Goal: Information Seeking & Learning: Learn about a topic

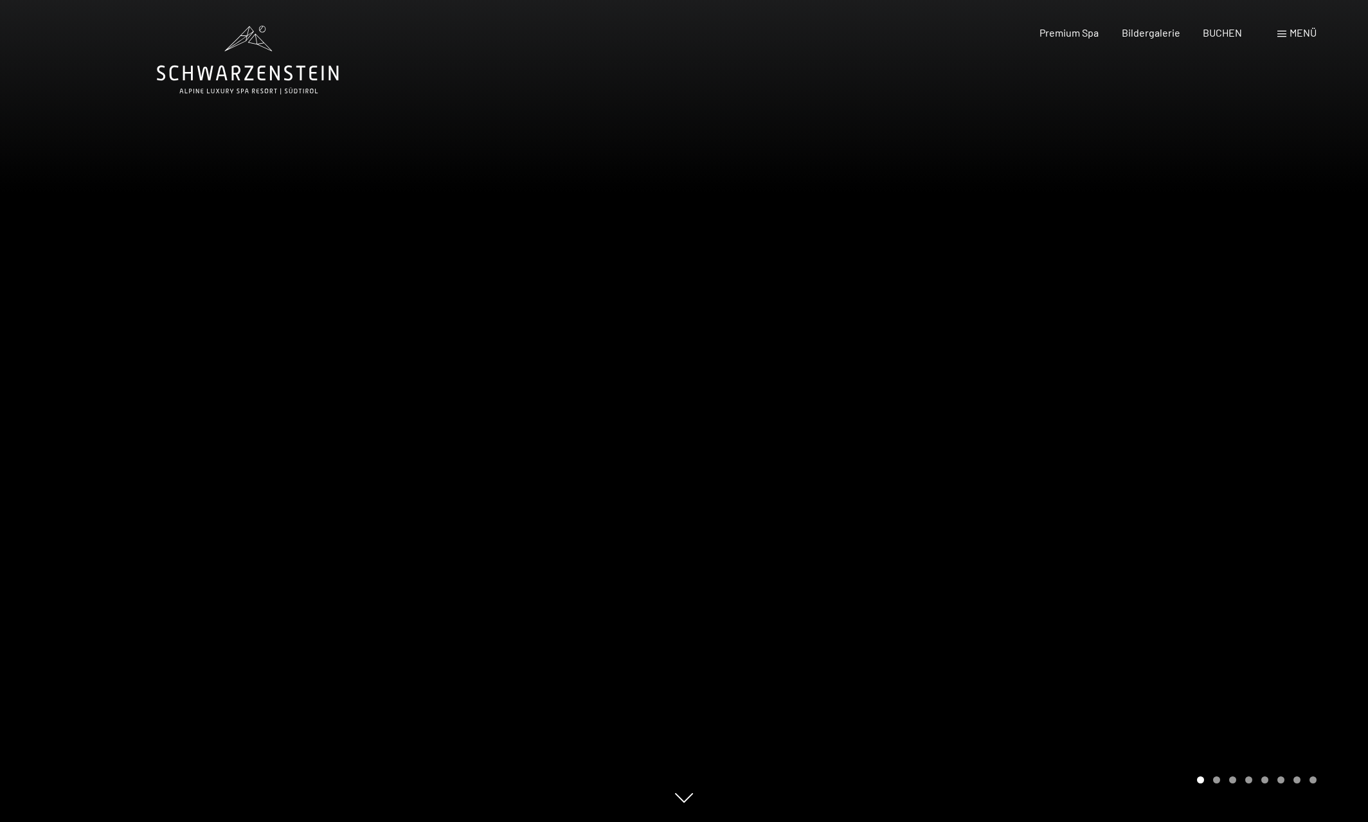
click at [1213, 494] on div at bounding box center [1026, 411] width 684 height 822
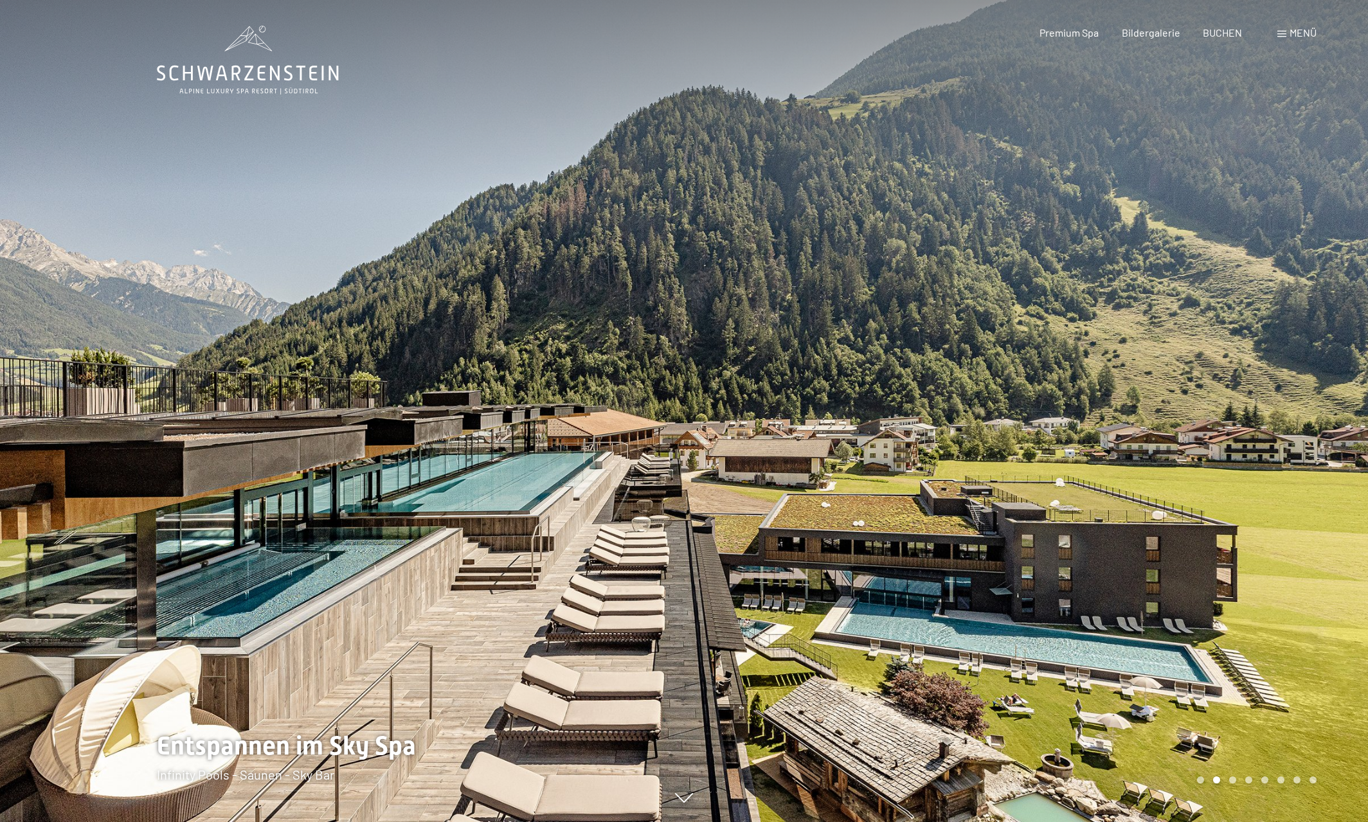
click at [1213, 494] on div at bounding box center [1026, 411] width 684 height 822
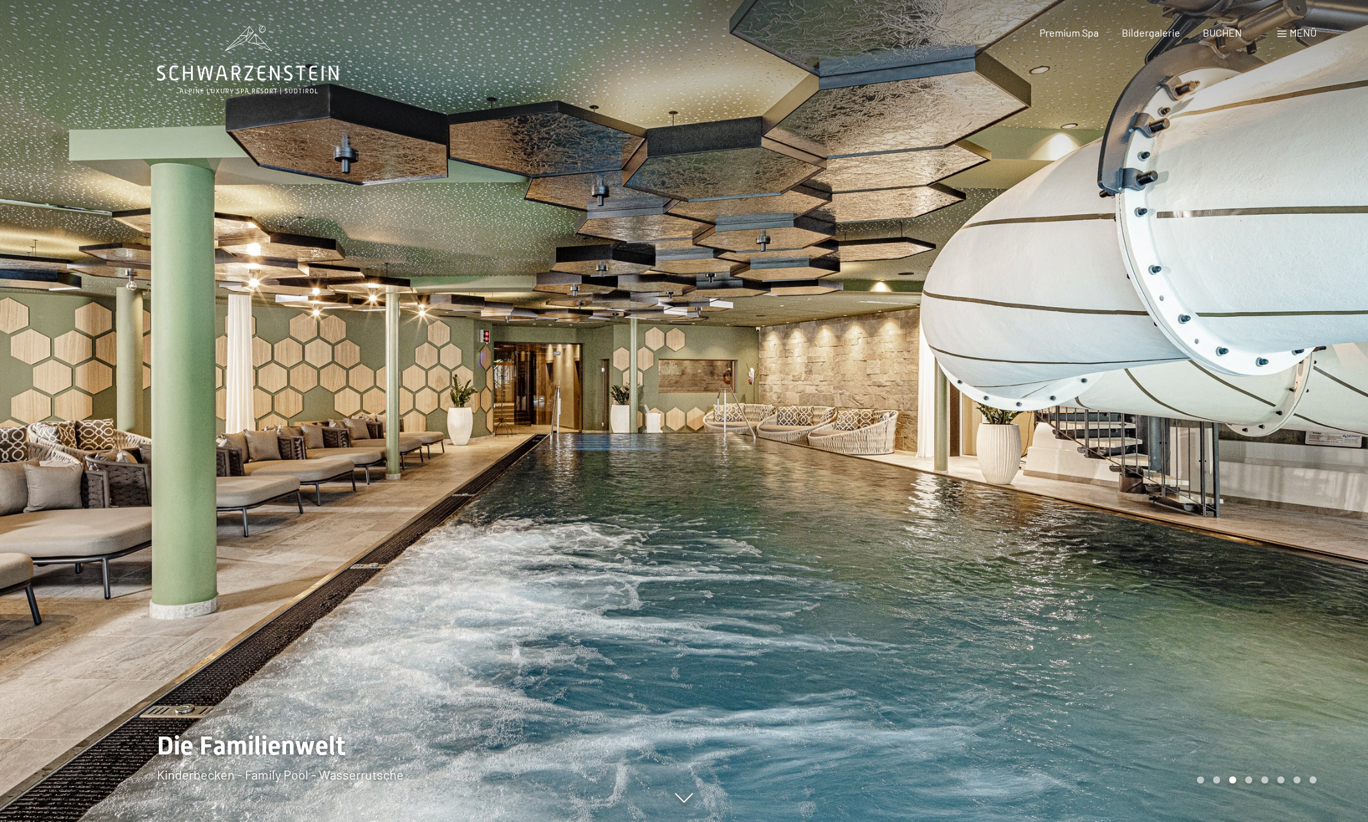
click at [1213, 494] on div at bounding box center [1026, 411] width 684 height 822
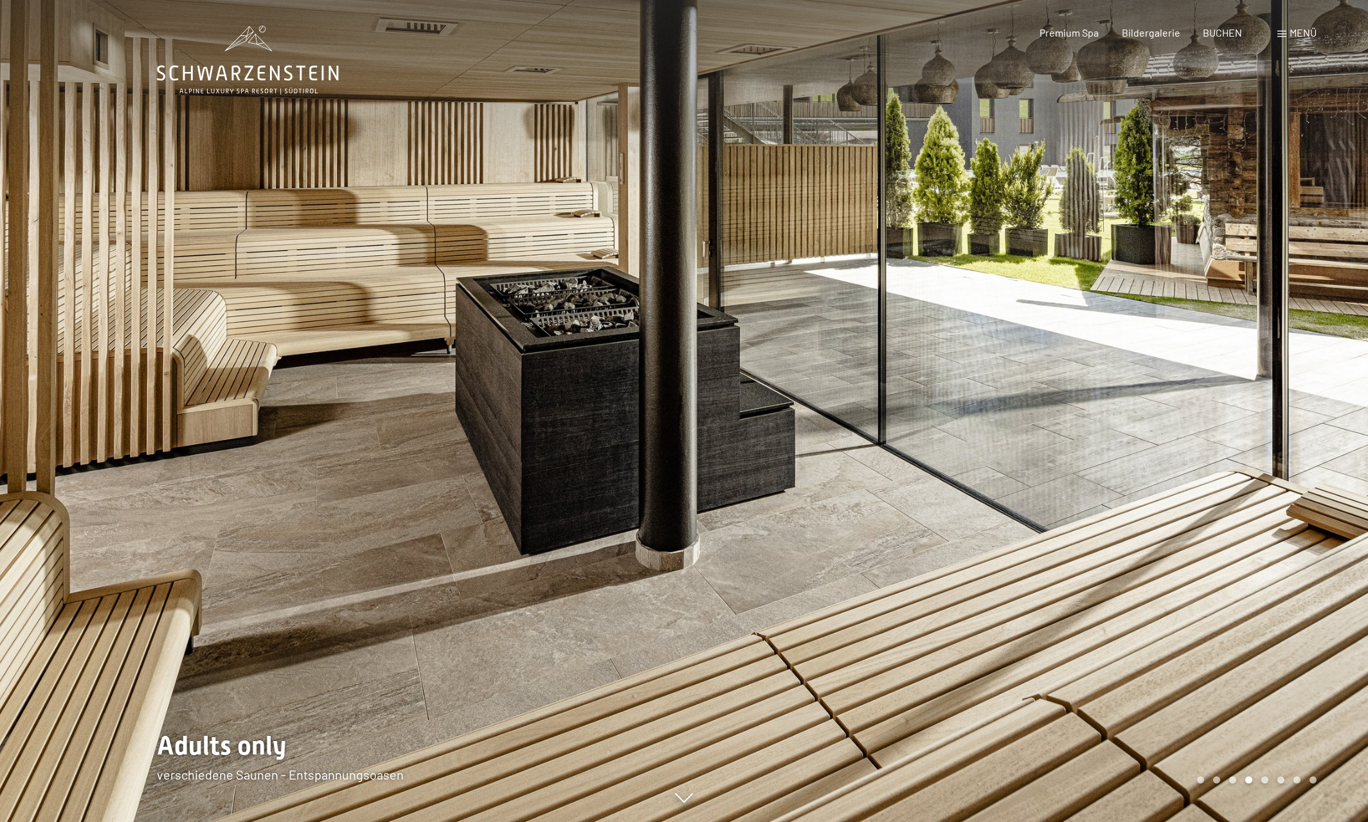
click at [1213, 494] on div at bounding box center [1026, 411] width 684 height 822
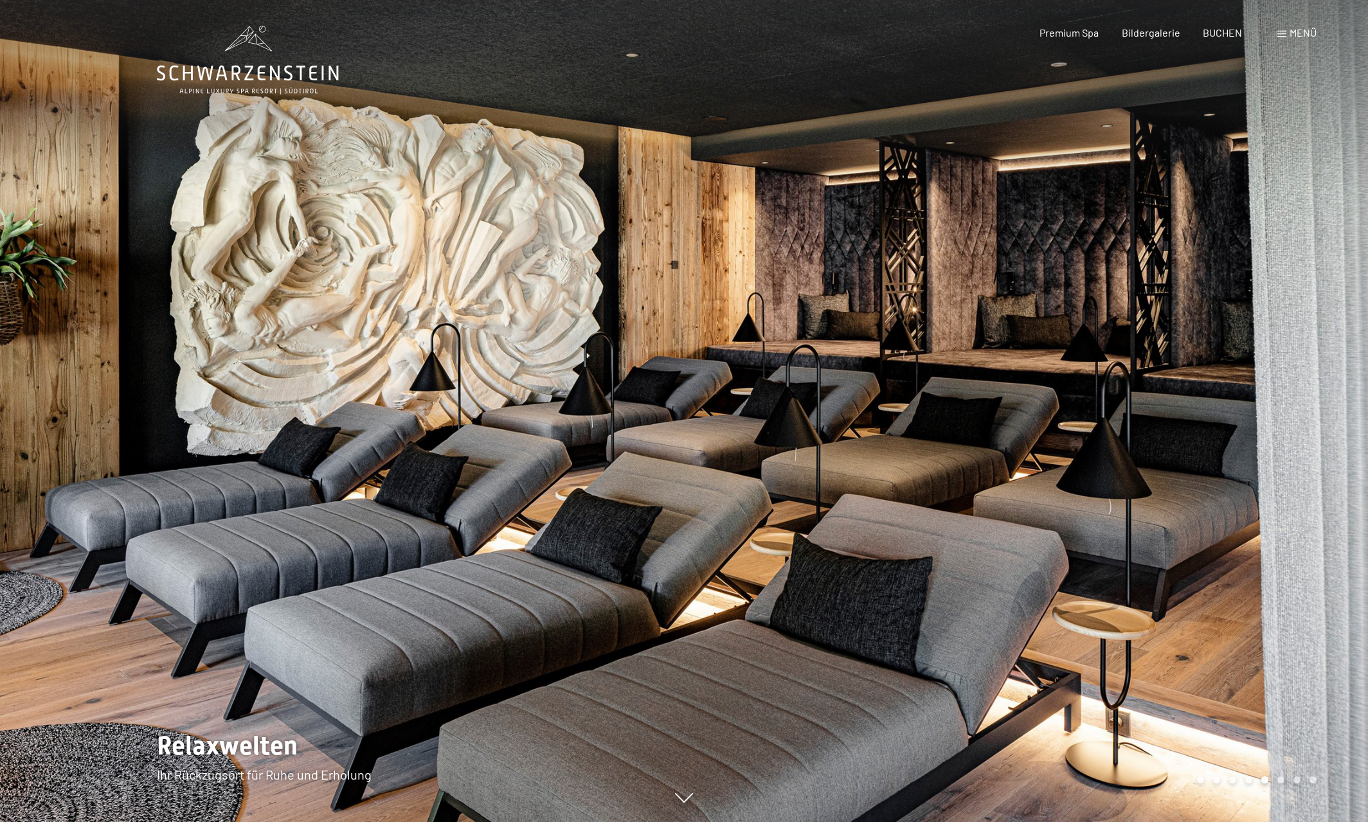
click at [1213, 494] on div at bounding box center [1026, 411] width 684 height 822
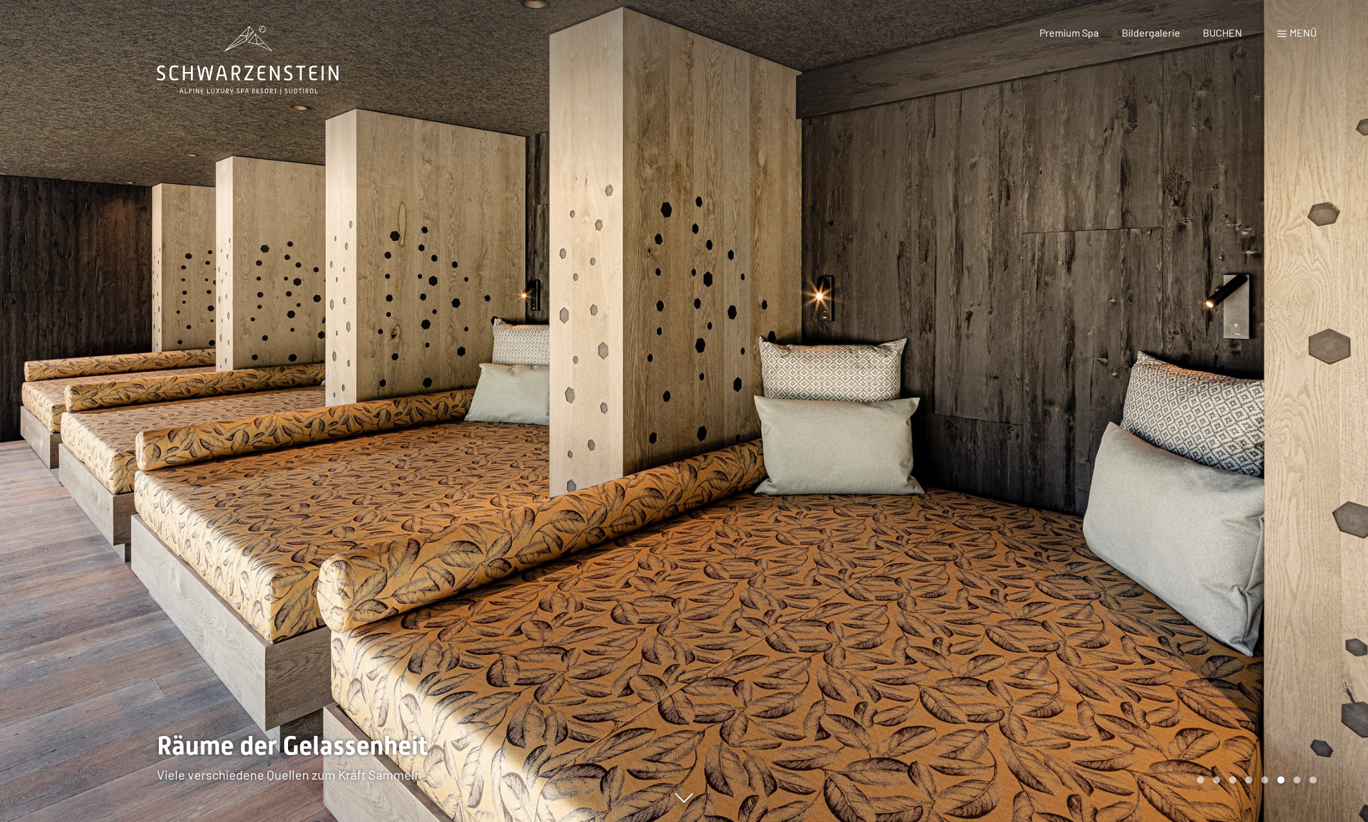
click at [1213, 494] on div at bounding box center [1026, 411] width 684 height 822
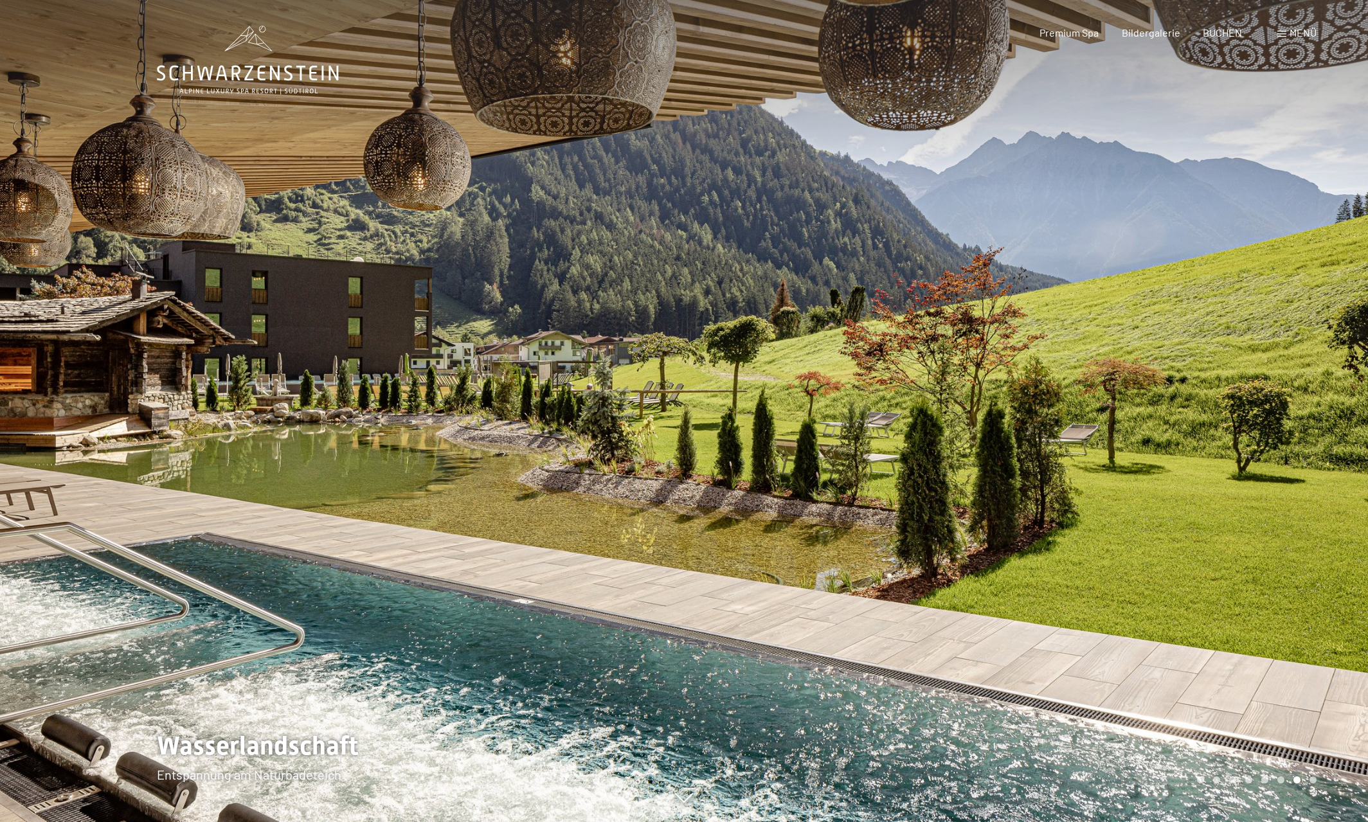
click at [1213, 494] on div at bounding box center [1026, 411] width 684 height 822
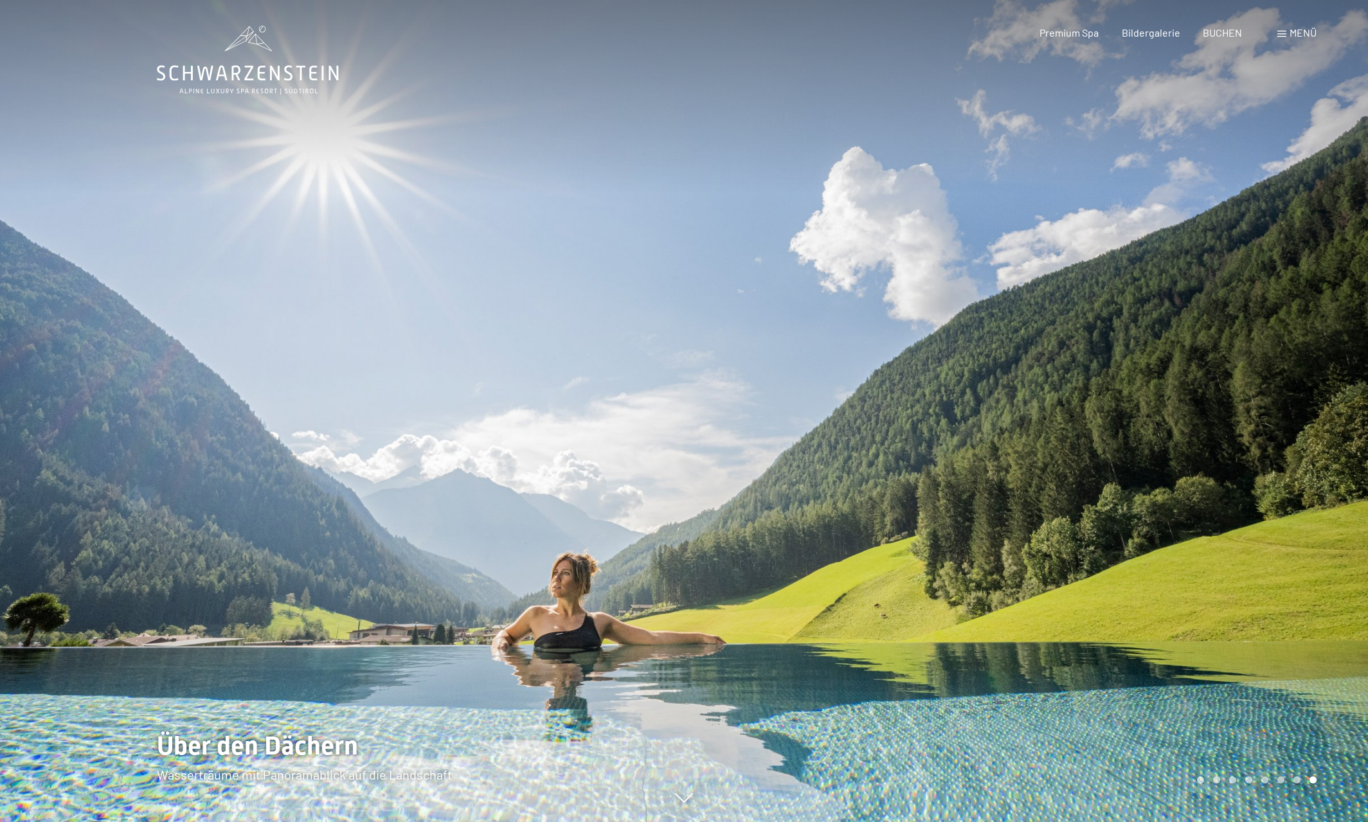
click at [1213, 494] on div at bounding box center [1026, 411] width 684 height 822
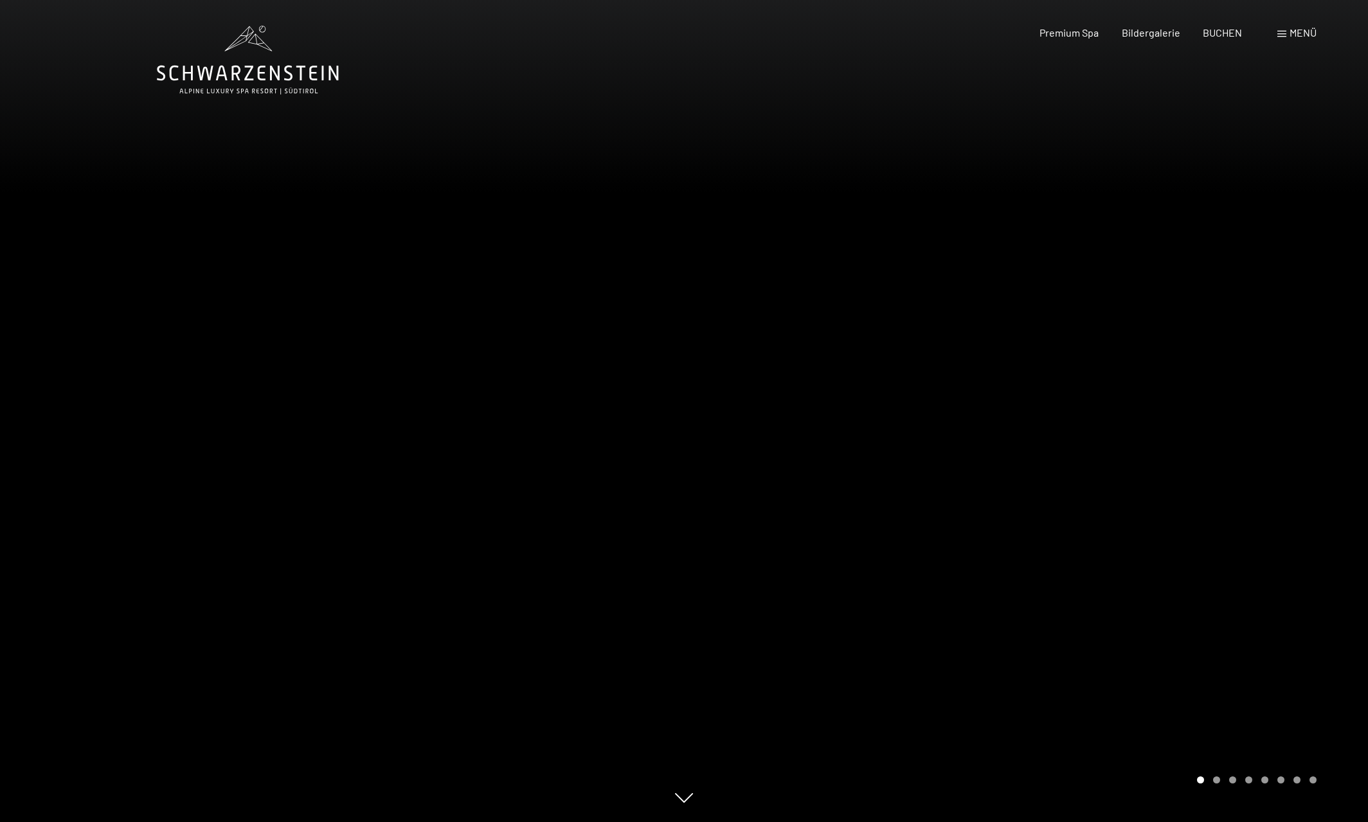
click at [1296, 32] on span "Menü" at bounding box center [1303, 32] width 27 height 12
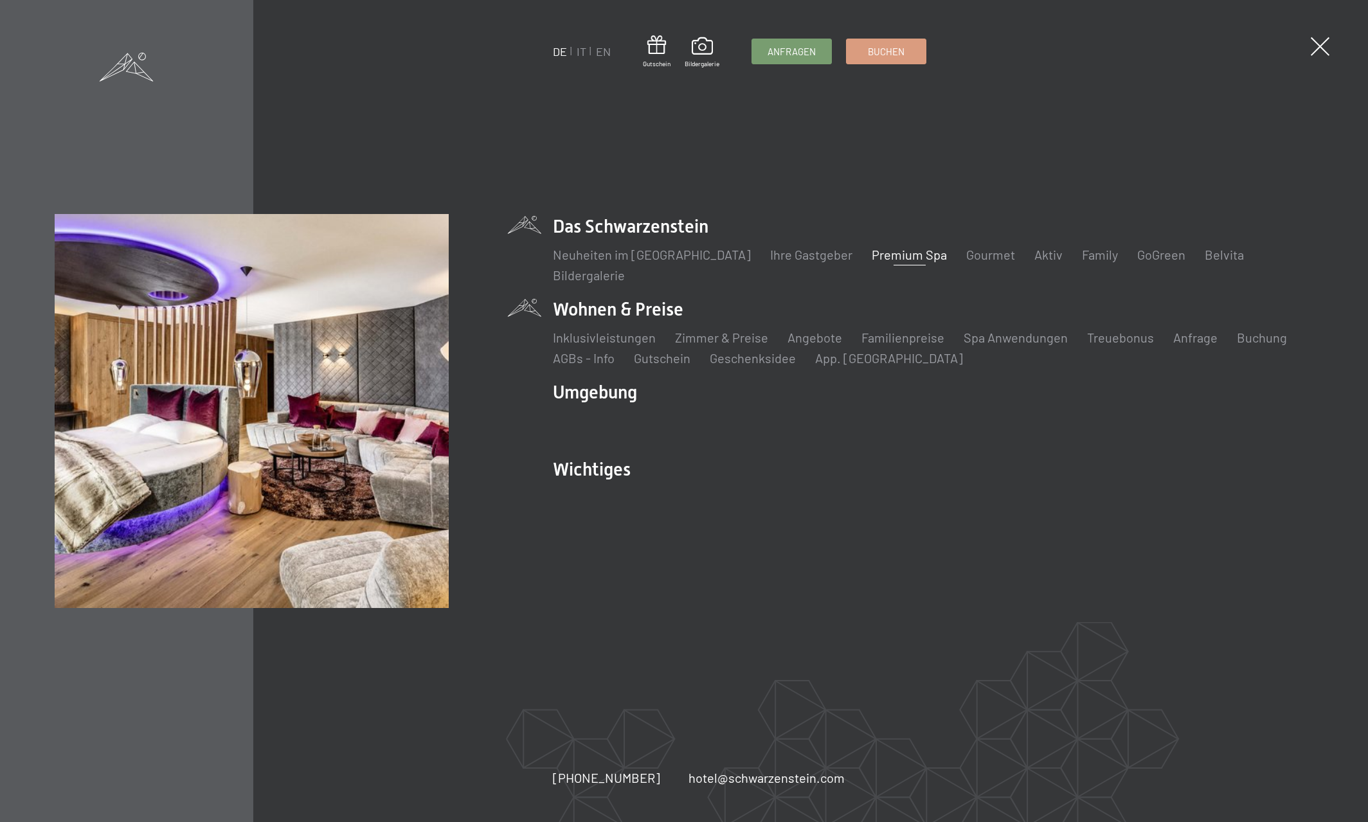
click at [637, 311] on li "Wohnen & Preise Inklusivleistungen Zimmer & Preise Liste Angebote Liste Familie…" at bounding box center [933, 332] width 761 height 70
click at [619, 336] on link "Inklusivleistungen" at bounding box center [604, 337] width 103 height 15
click at [700, 341] on link "Zimmer & Preise" at bounding box center [721, 337] width 93 height 15
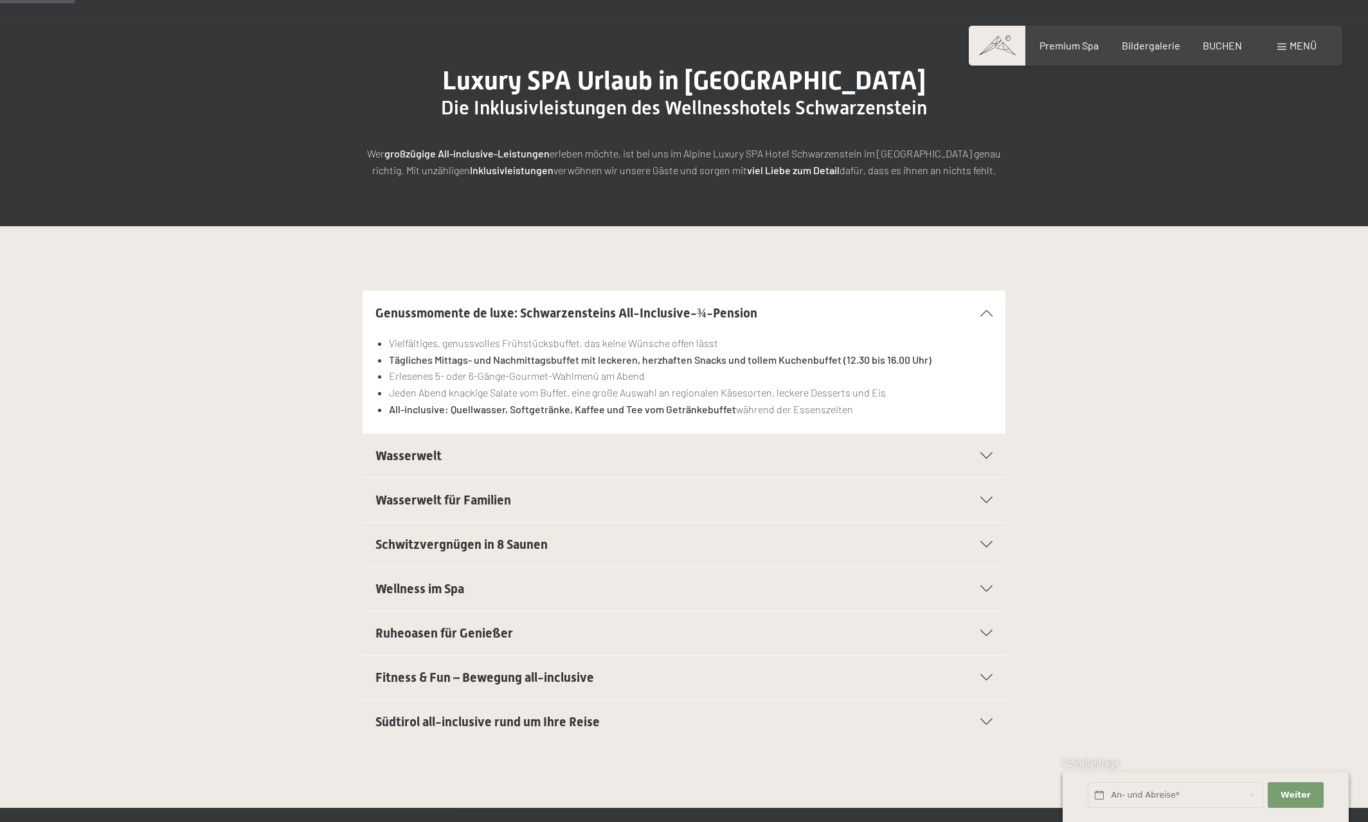
scroll to position [131, 0]
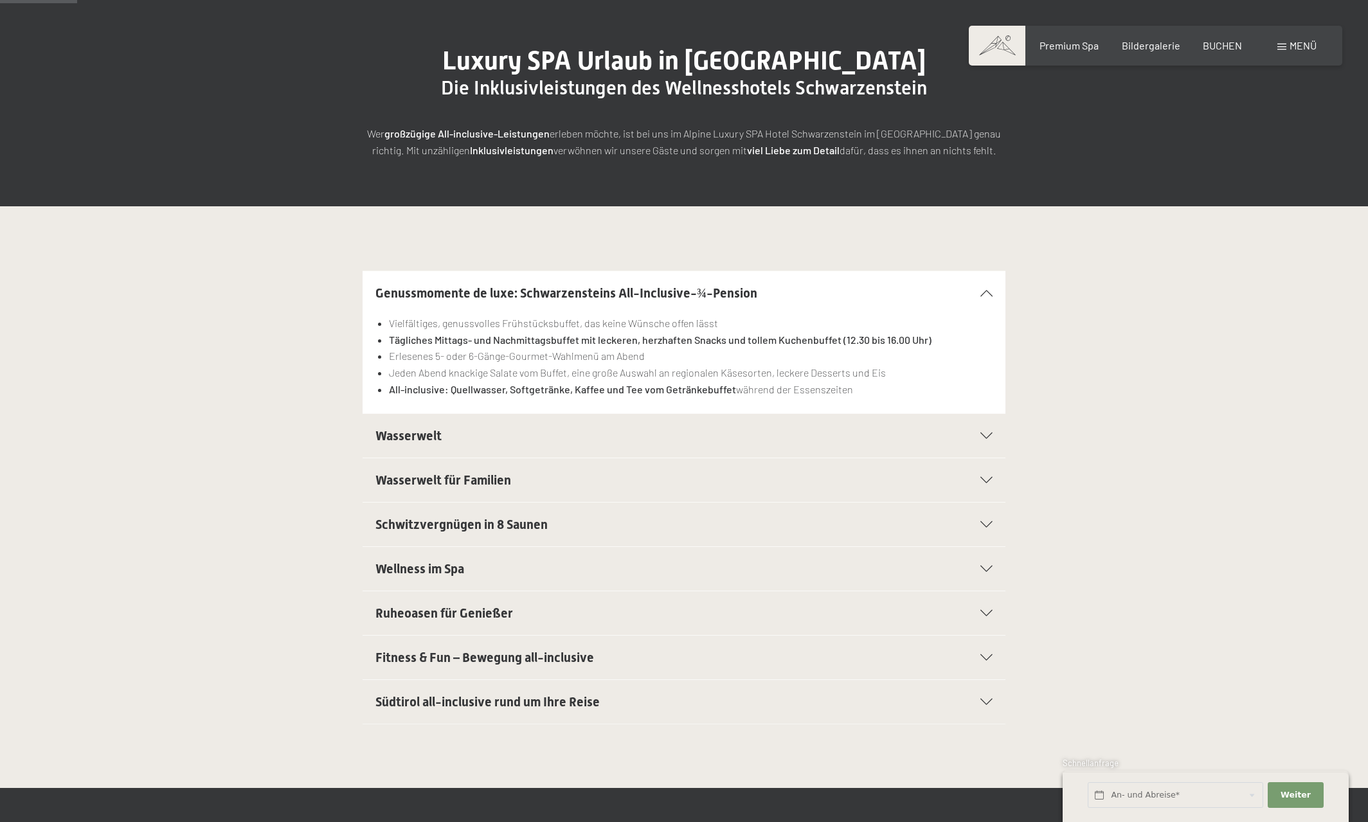
click at [986, 435] on icon at bounding box center [986, 436] width 12 height 6
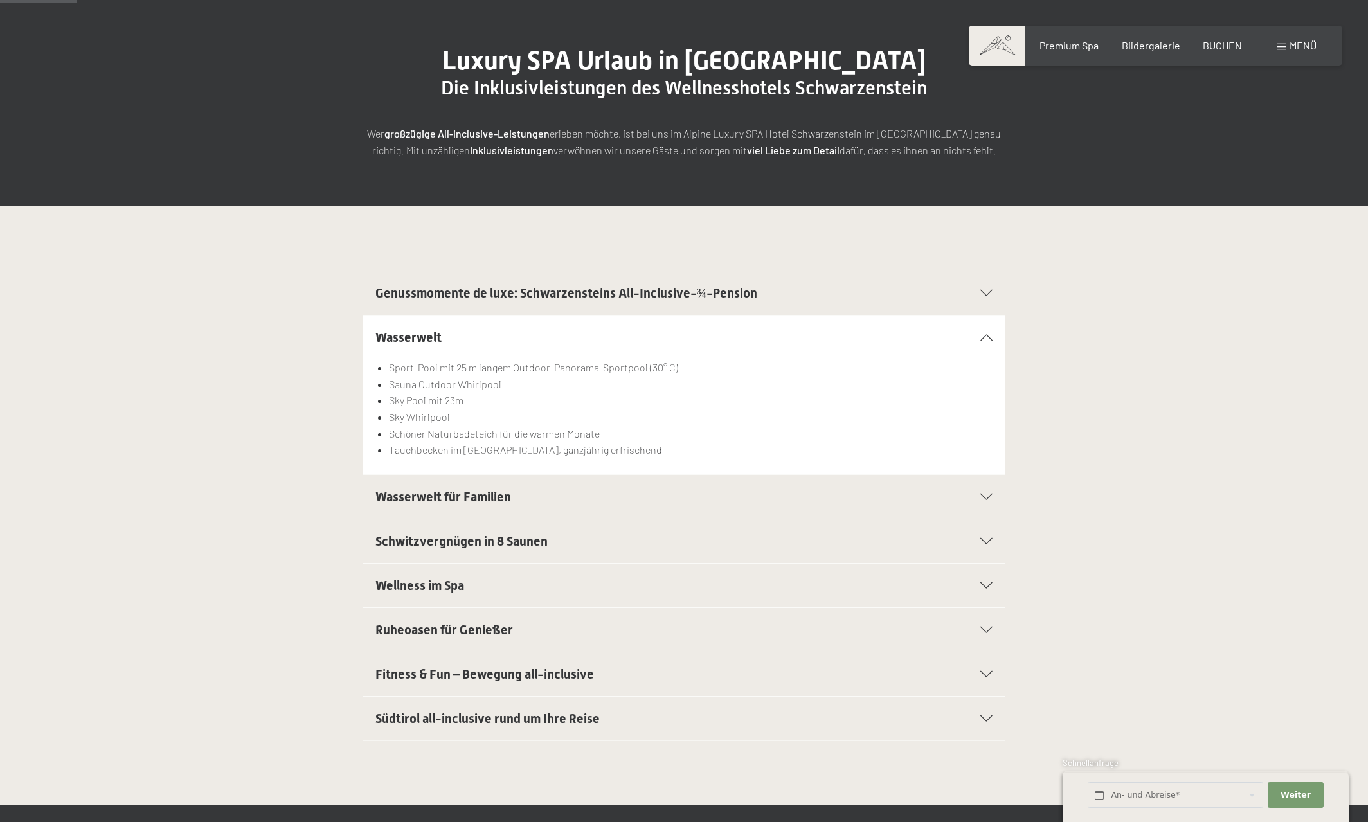
click at [988, 339] on icon at bounding box center [986, 337] width 12 height 6
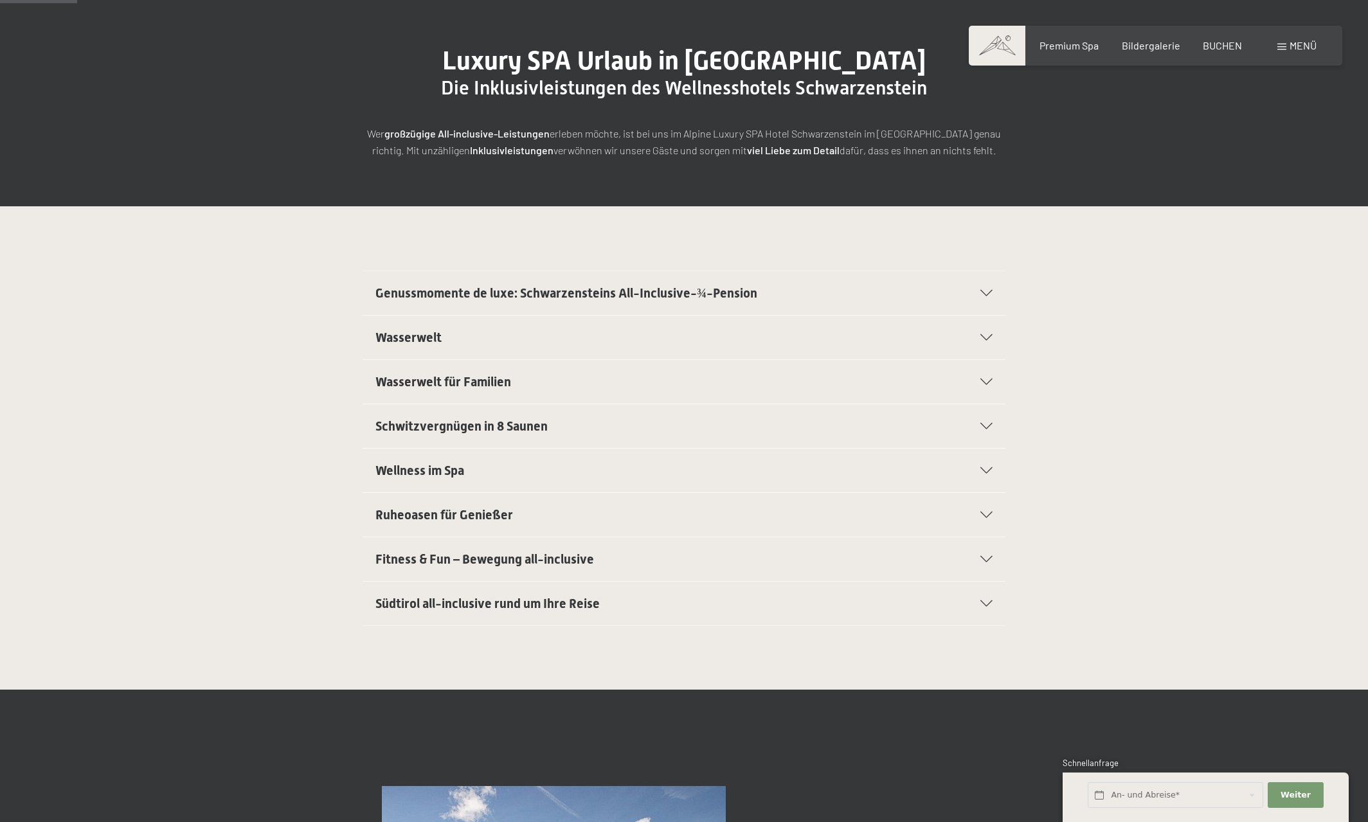
click at [983, 467] on icon at bounding box center [986, 470] width 12 height 6
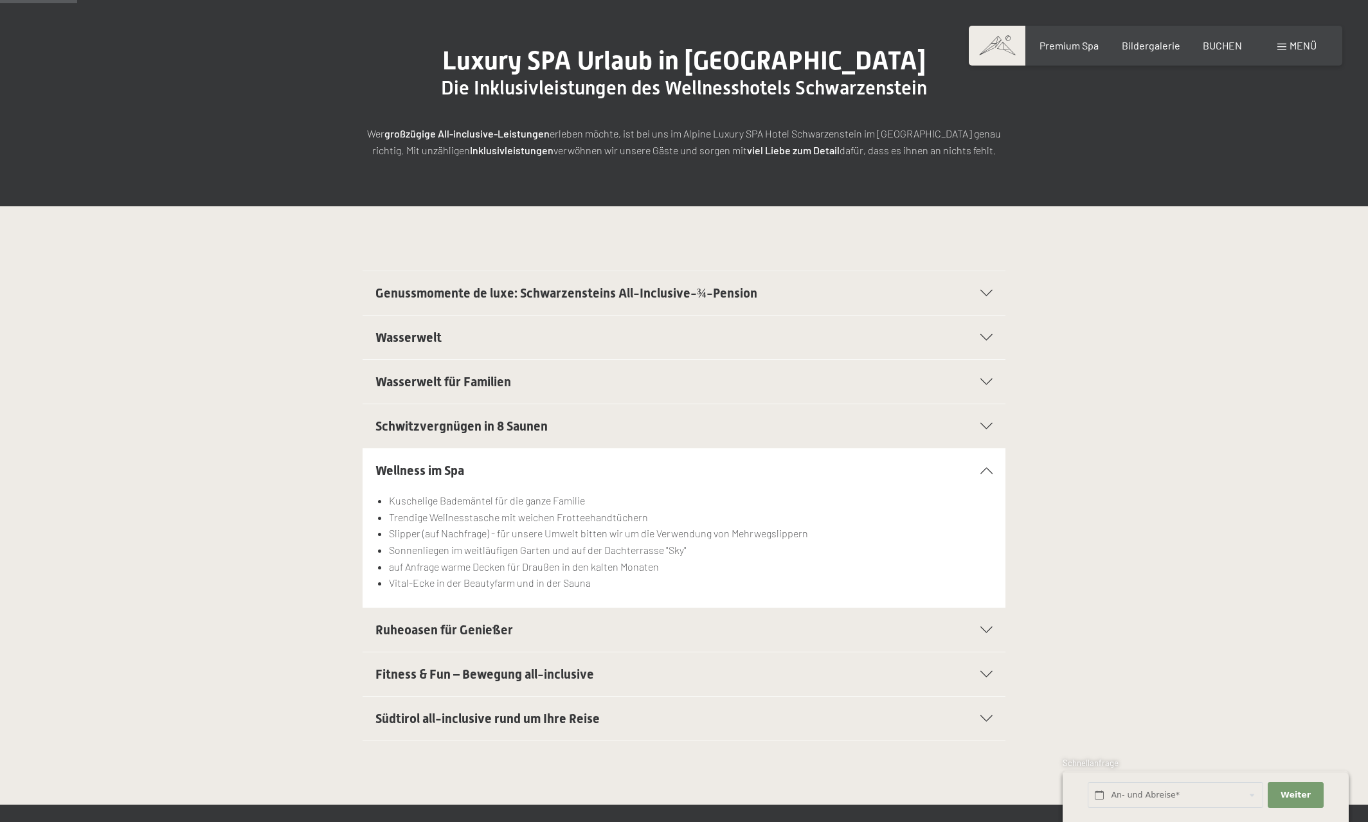
click at [983, 467] on div "Wellness im Spa" at bounding box center [683, 471] width 617 height 44
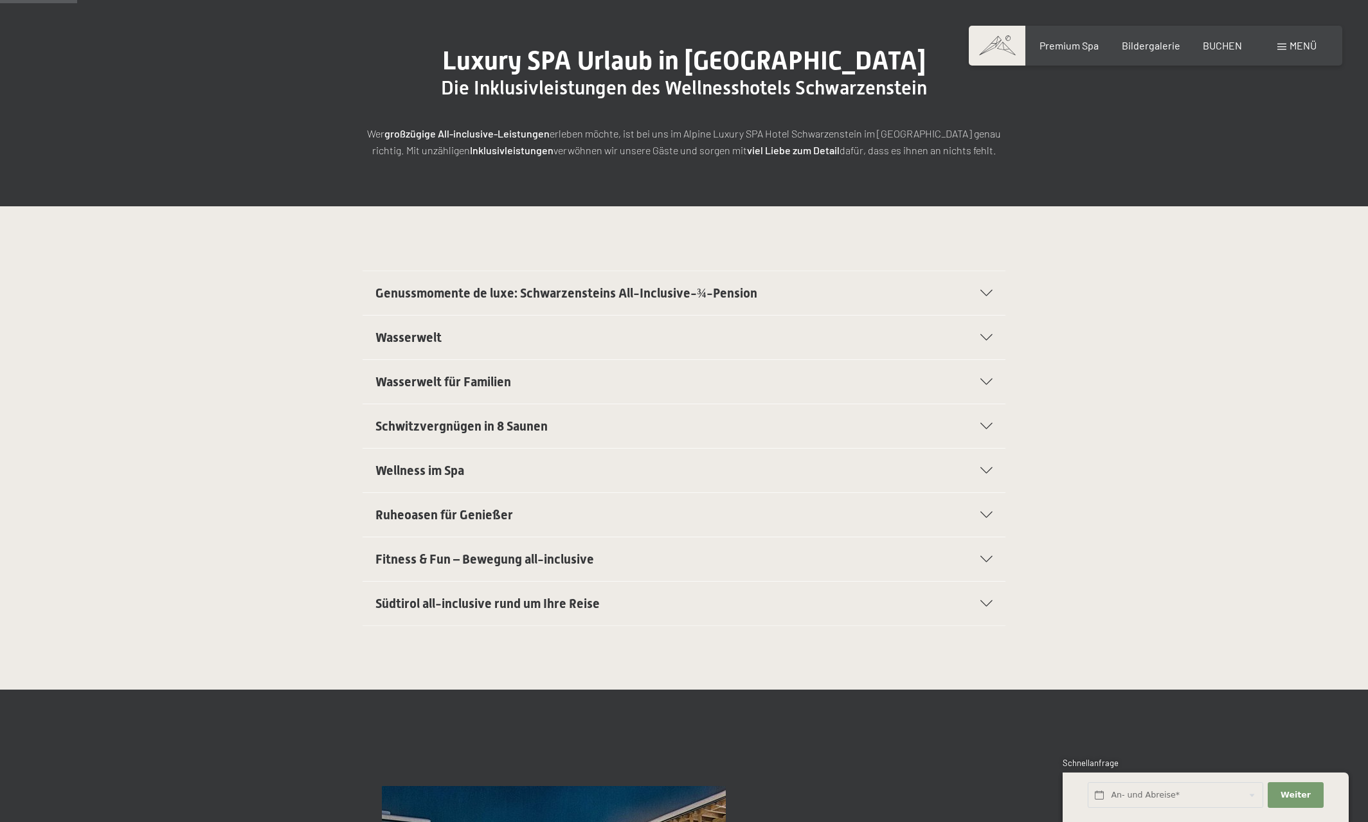
click at [989, 606] on icon at bounding box center [986, 604] width 12 height 6
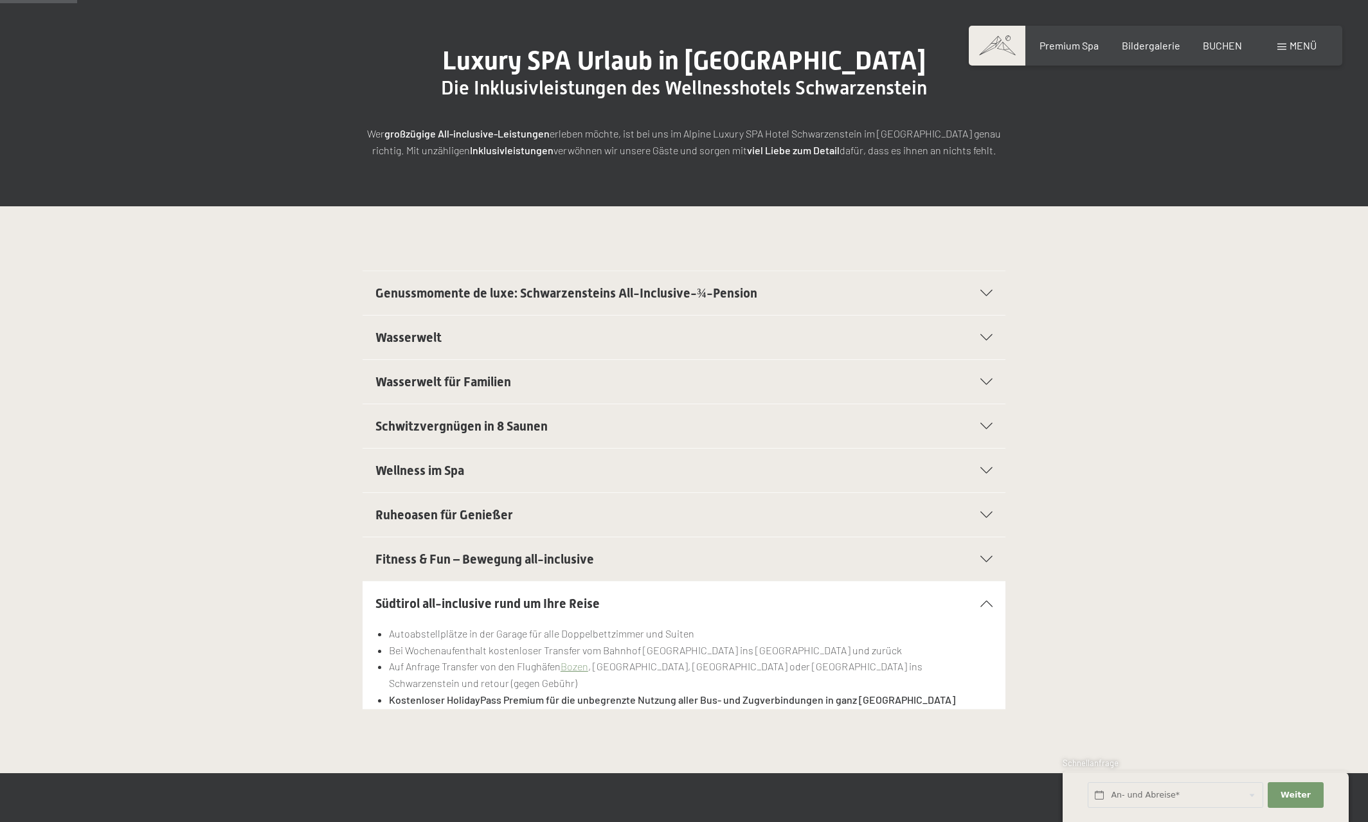
drag, startPoint x: 990, startPoint y: 606, endPoint x: 982, endPoint y: 588, distance: 19.6
click at [989, 604] on icon at bounding box center [986, 604] width 12 height 6
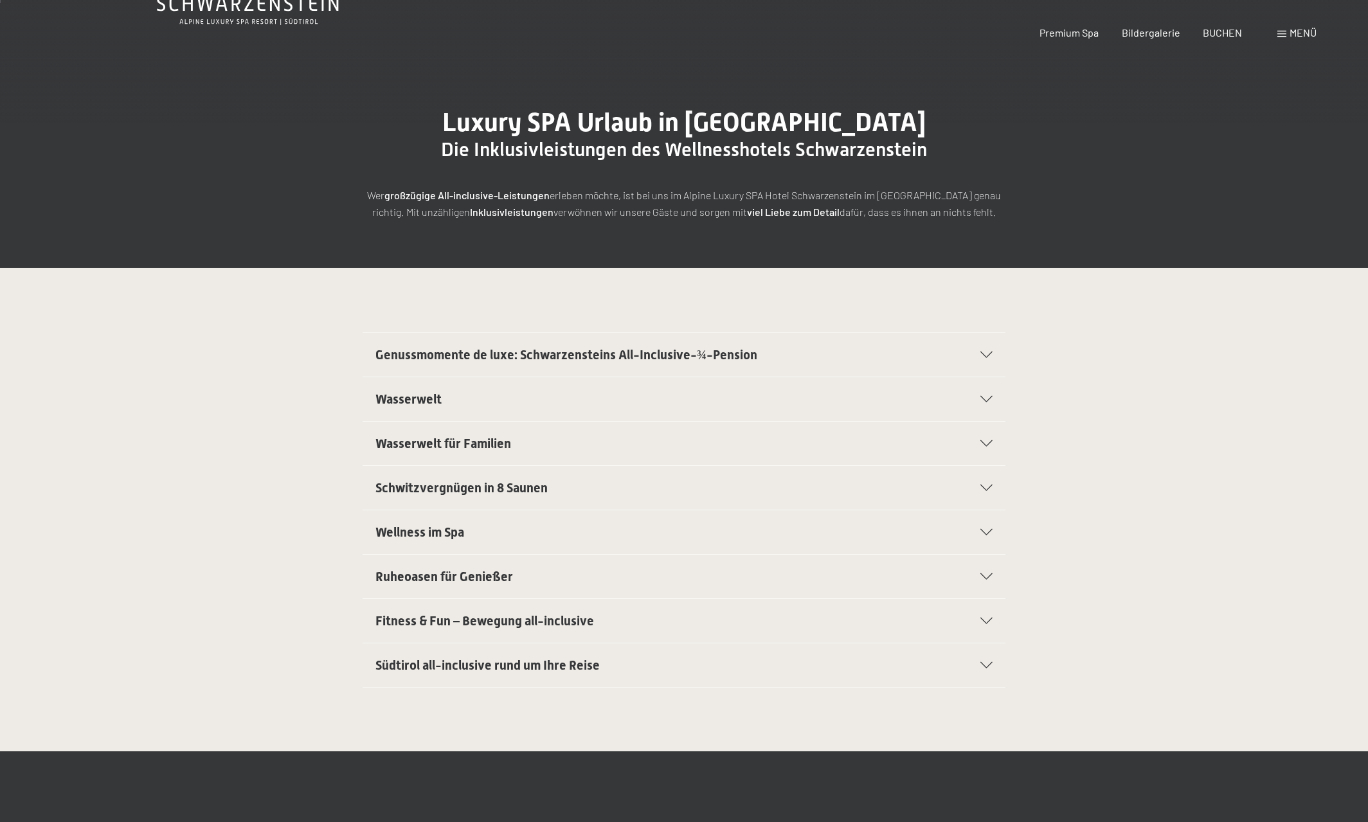
scroll to position [0, 0]
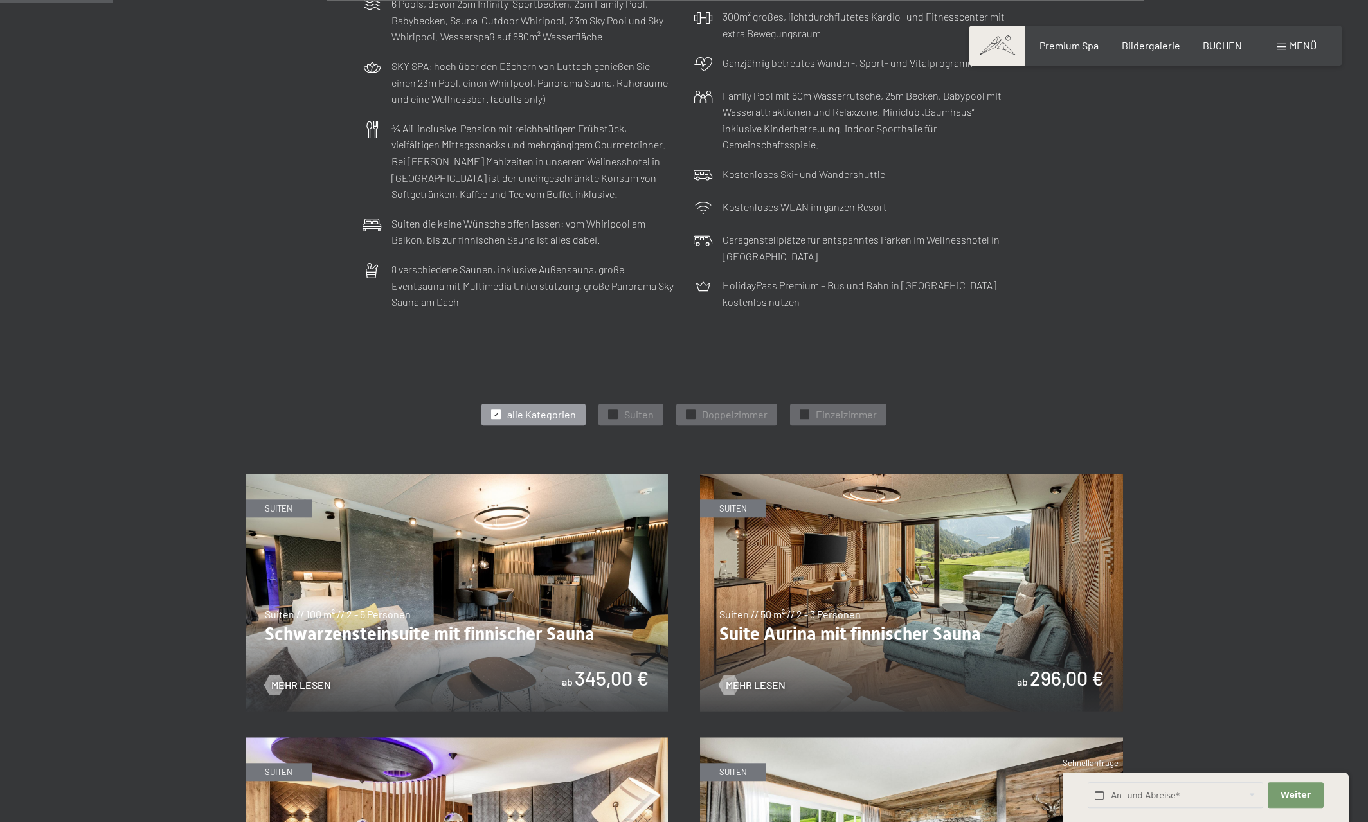
scroll to position [393, 0]
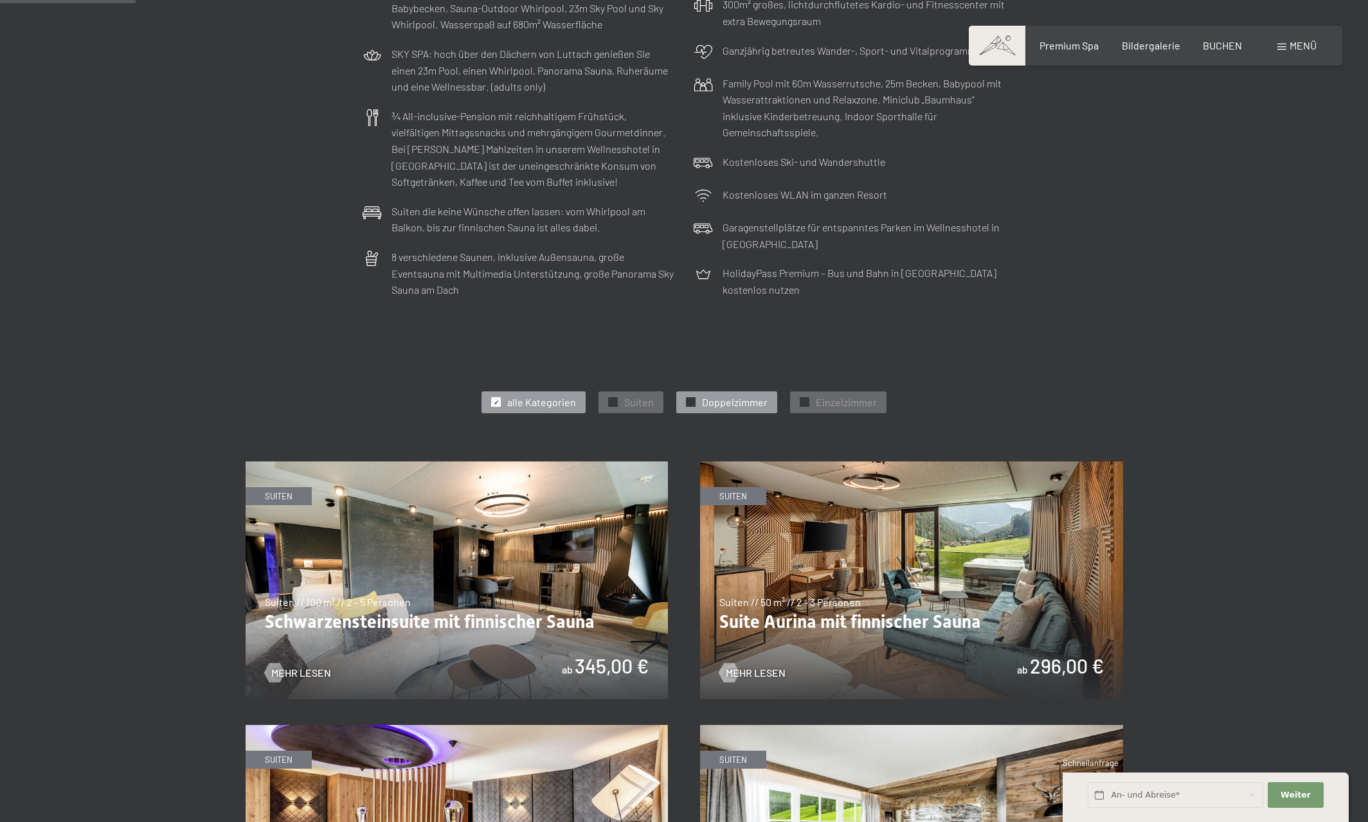
click at [694, 401] on div at bounding box center [691, 402] width 10 height 10
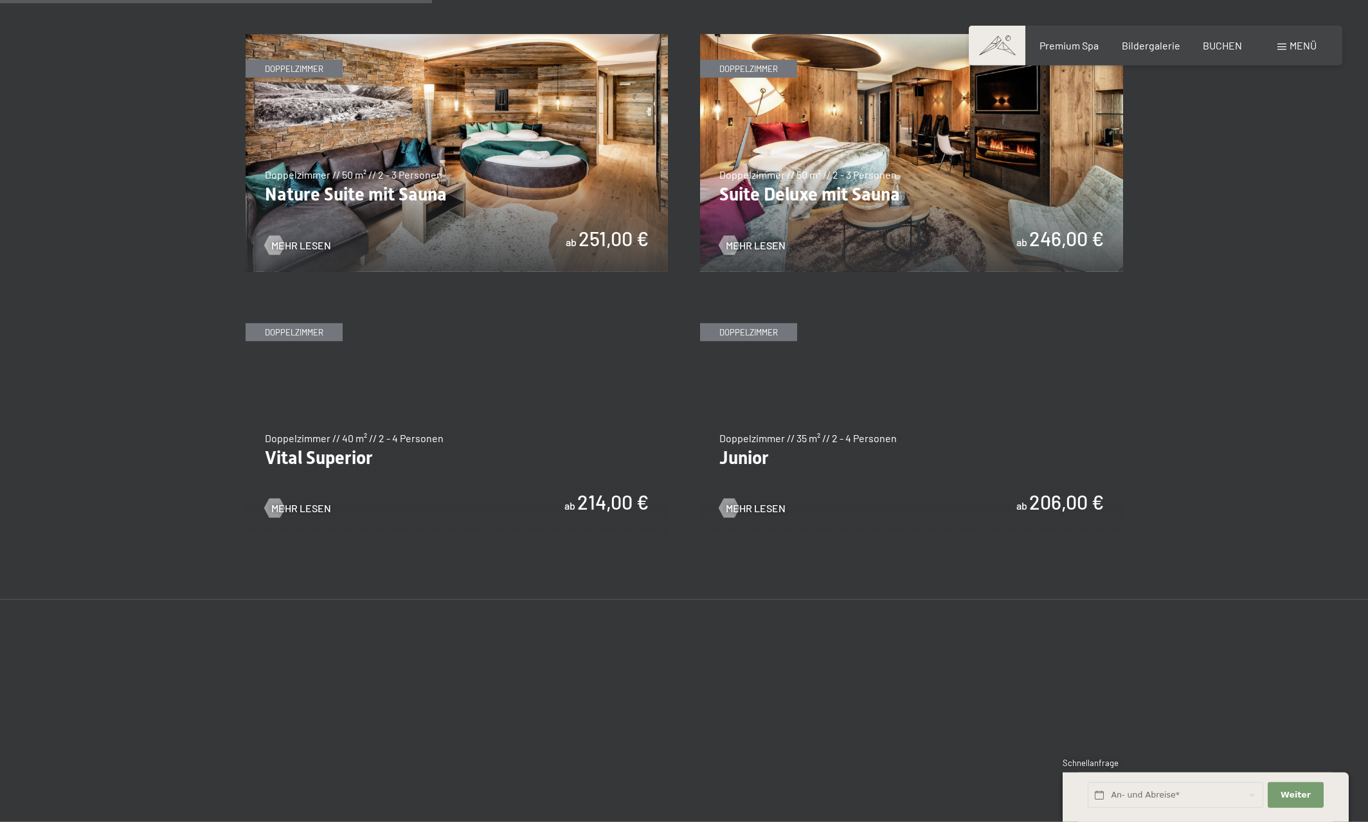
scroll to position [787, 0]
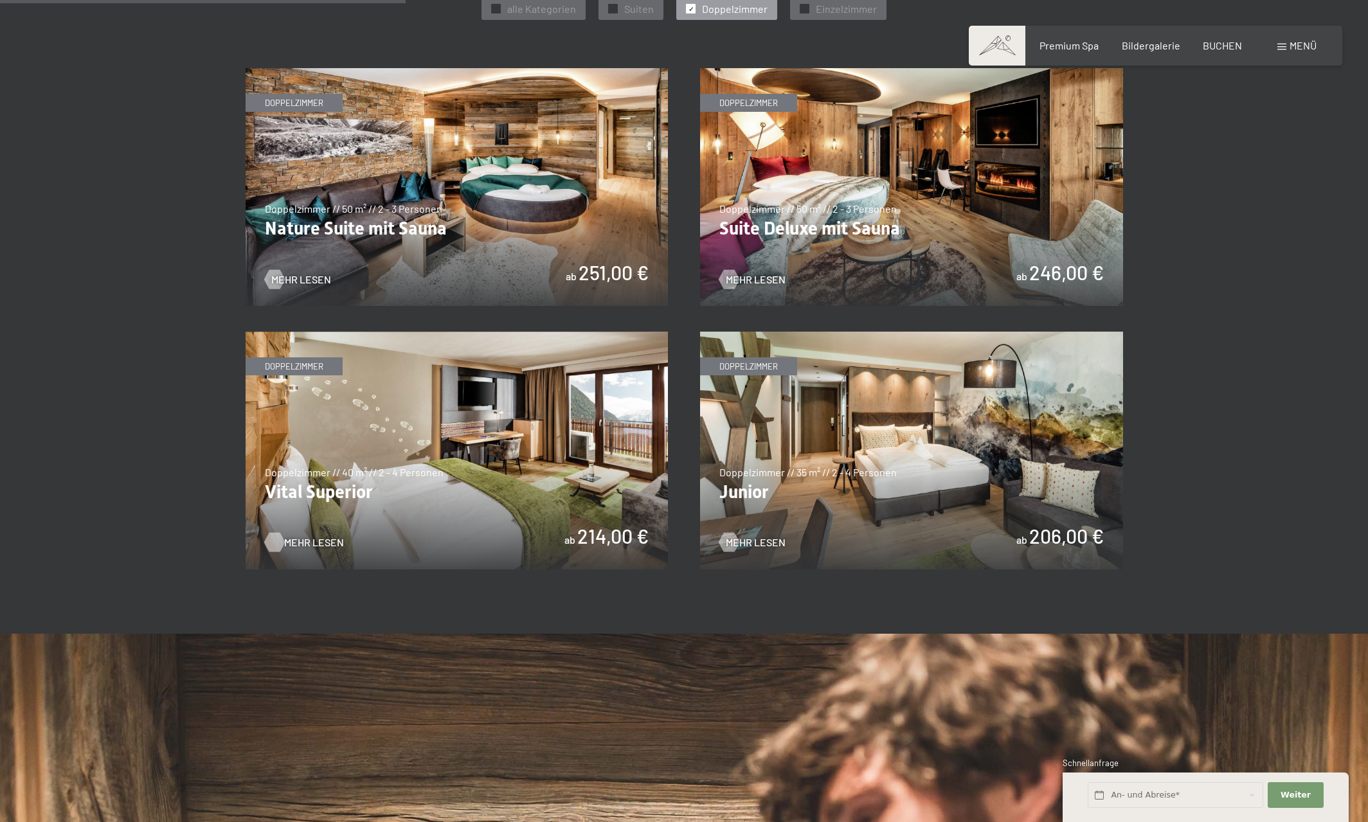
click at [303, 539] on span "Mehr Lesen" at bounding box center [314, 543] width 60 height 14
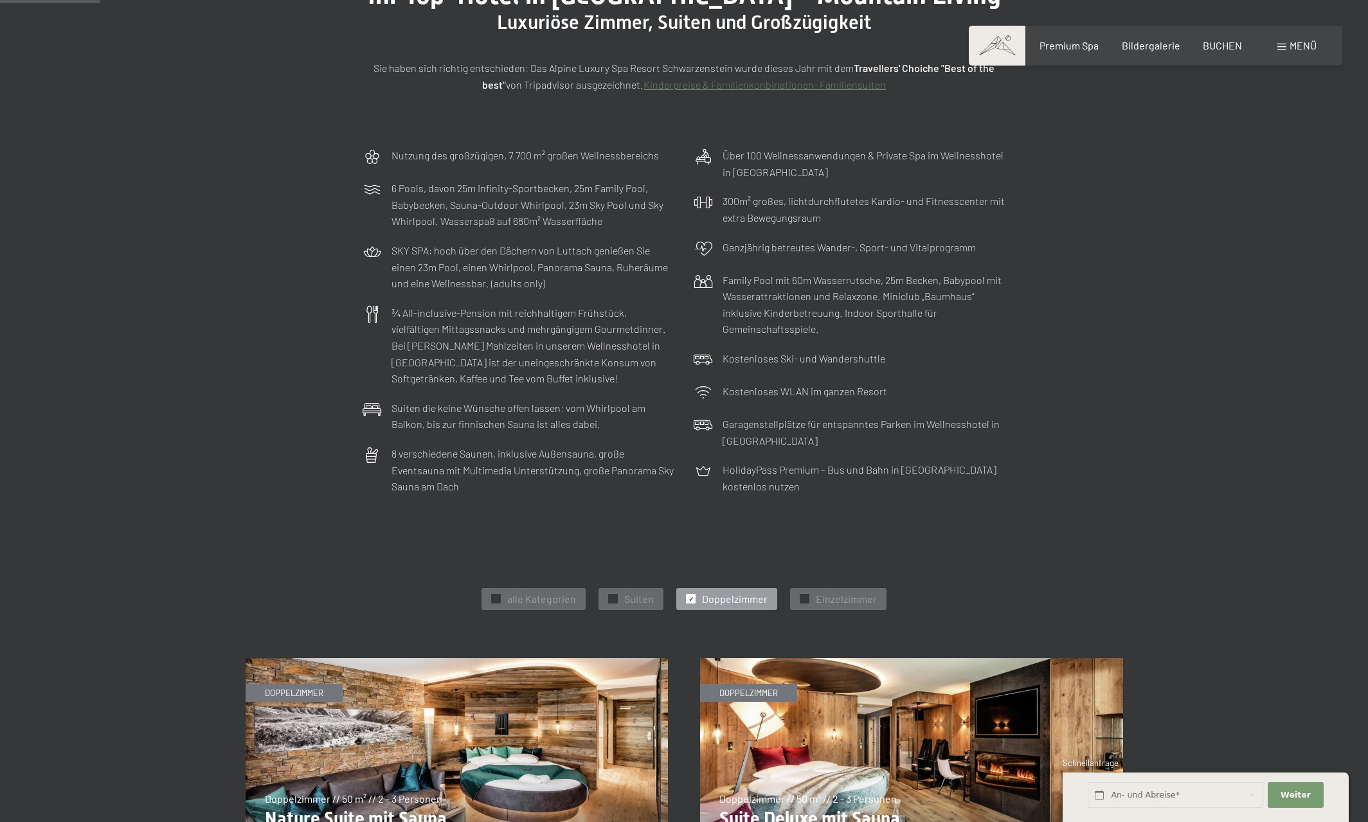
scroll to position [0, 0]
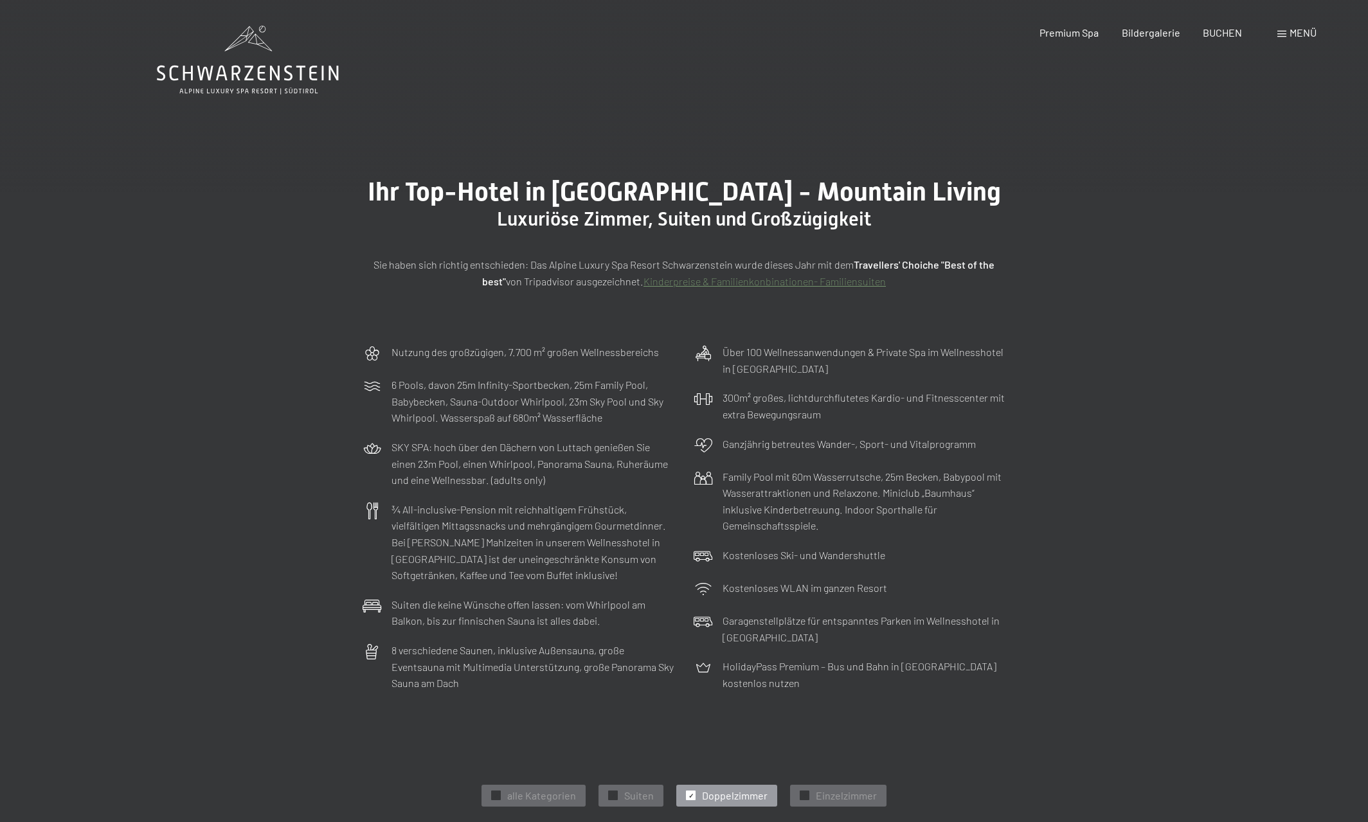
click at [233, 73] on icon at bounding box center [248, 73] width 182 height 15
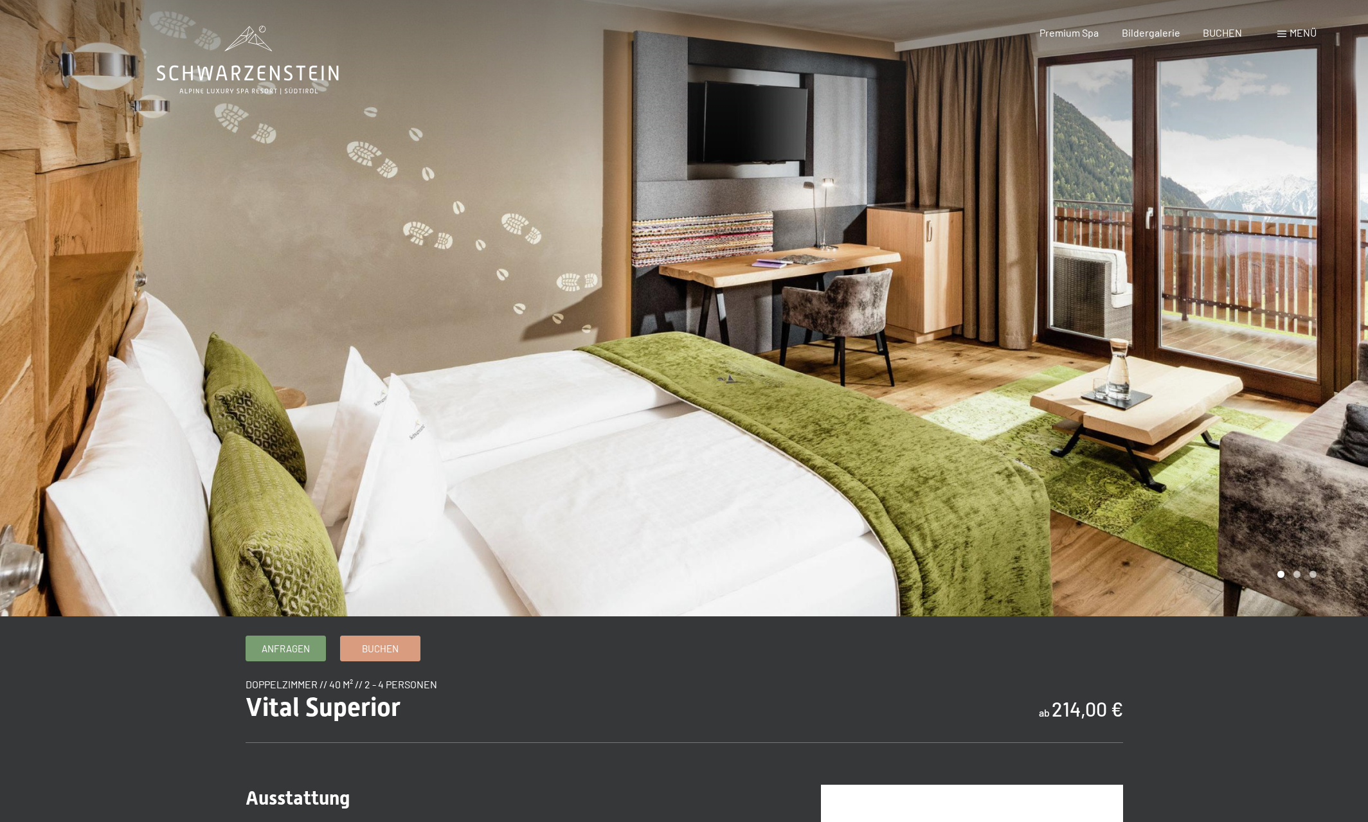
drag, startPoint x: 660, startPoint y: 401, endPoint x: 532, endPoint y: 405, distance: 128.0
click at [532, 405] on div at bounding box center [342, 308] width 684 height 617
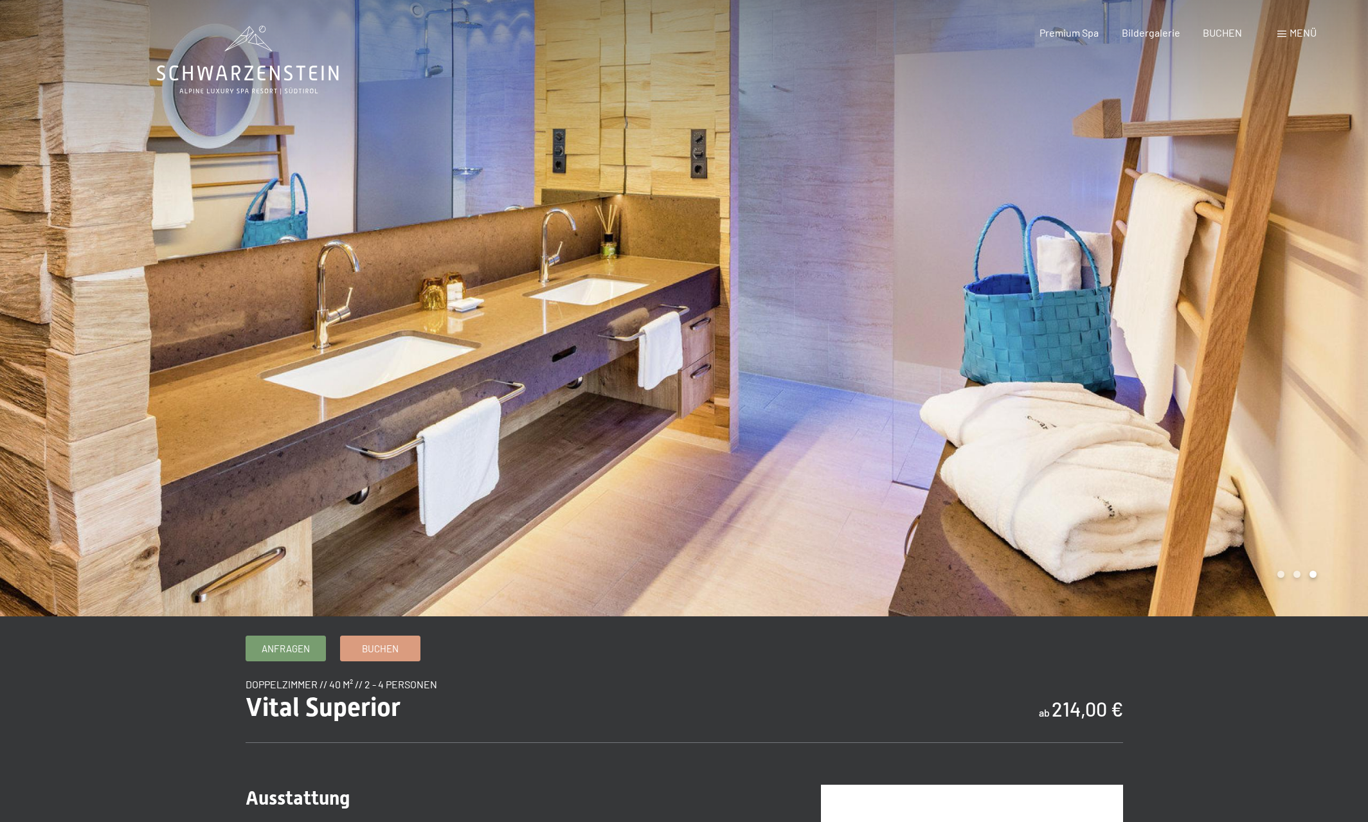
click at [532, 405] on div at bounding box center [342, 308] width 684 height 617
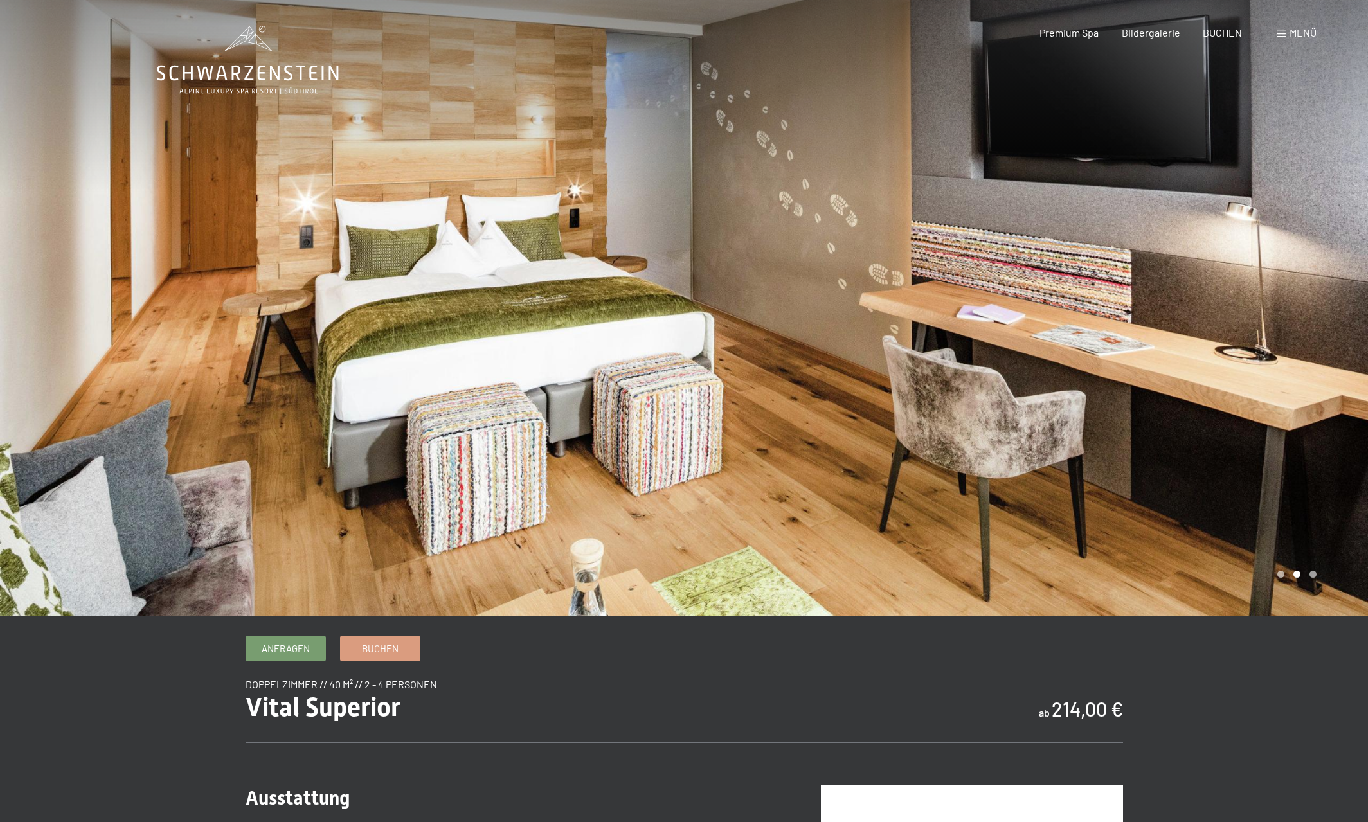
click at [534, 404] on div at bounding box center [342, 308] width 684 height 617
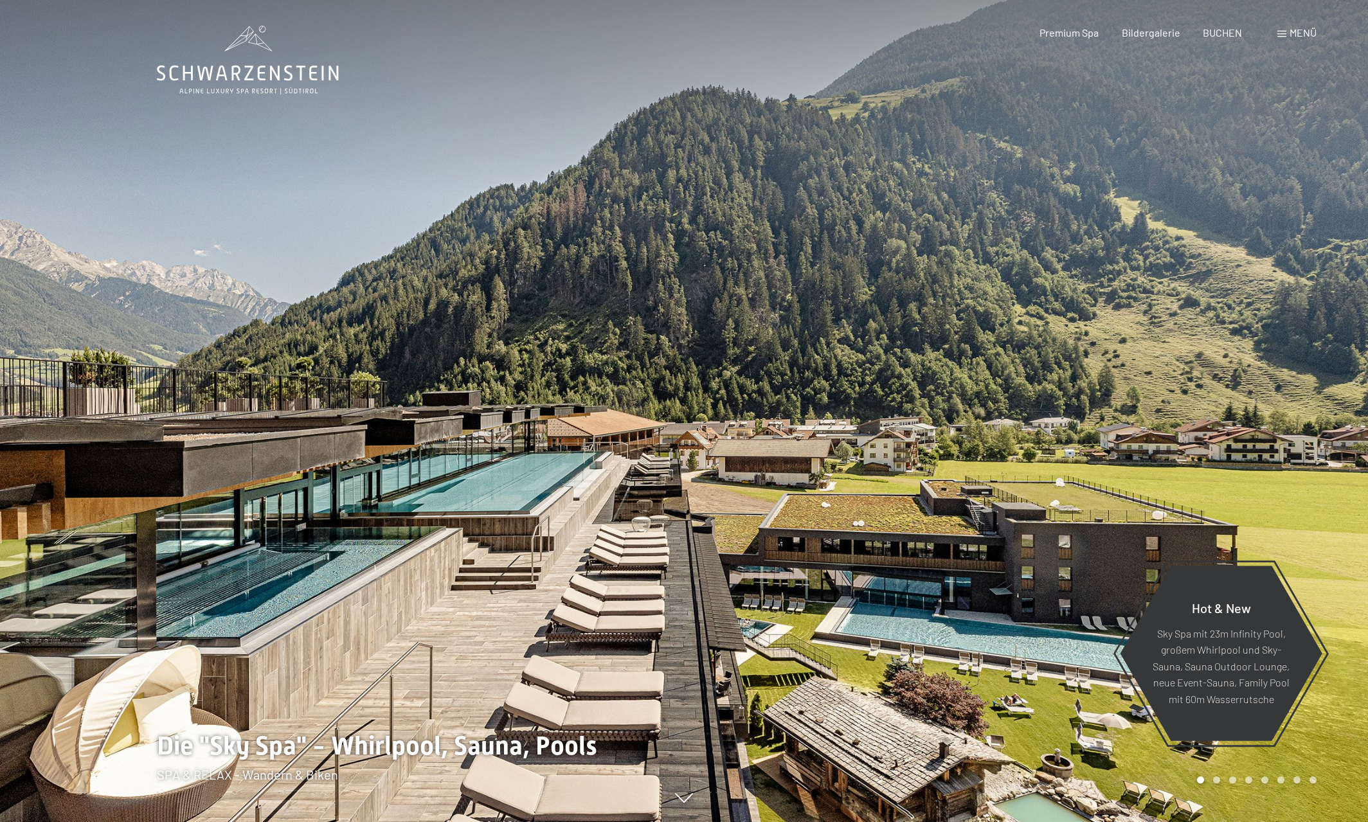
click at [1290, 32] on span "Menü" at bounding box center [1303, 32] width 27 height 12
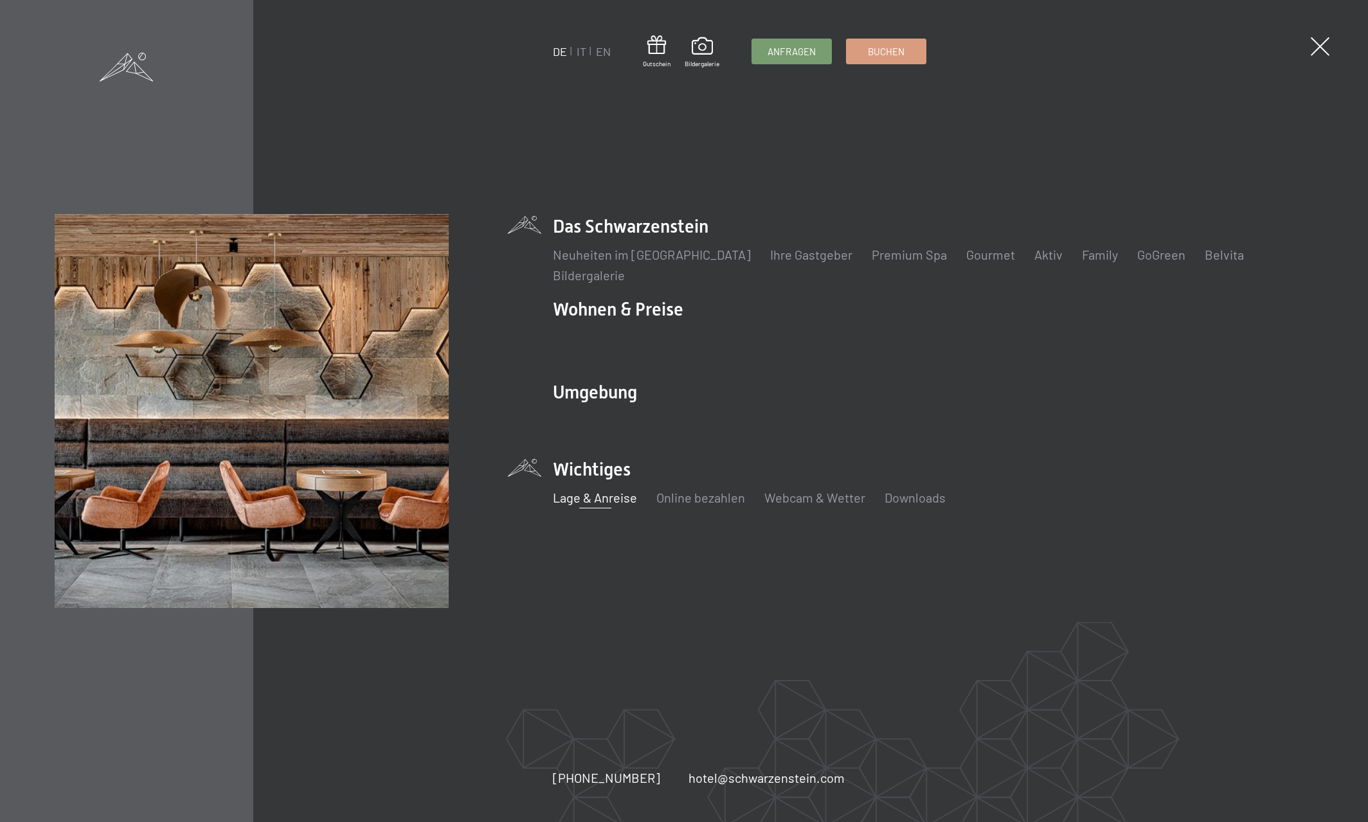
click at [599, 499] on link "Lage & Anreise" at bounding box center [595, 497] width 84 height 15
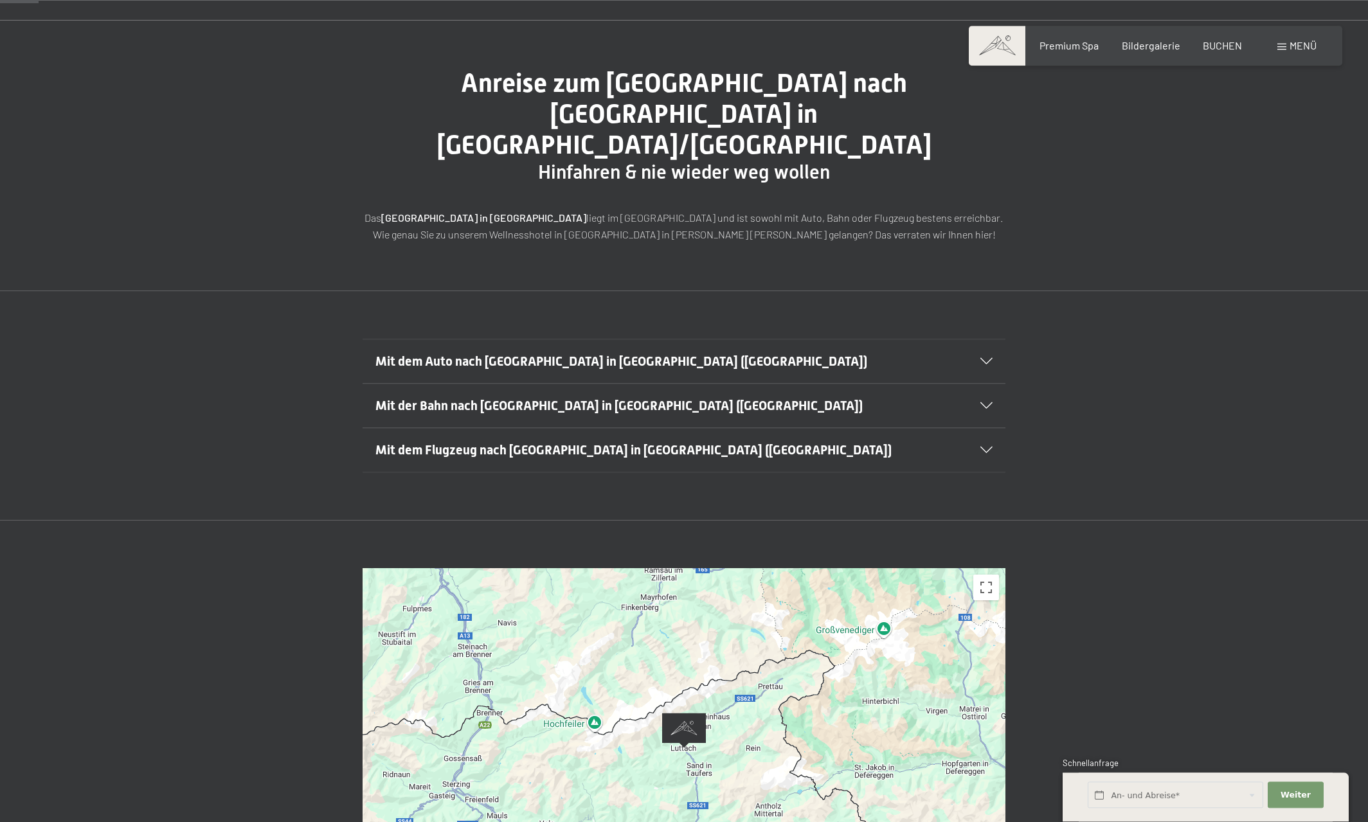
scroll to position [131, 0]
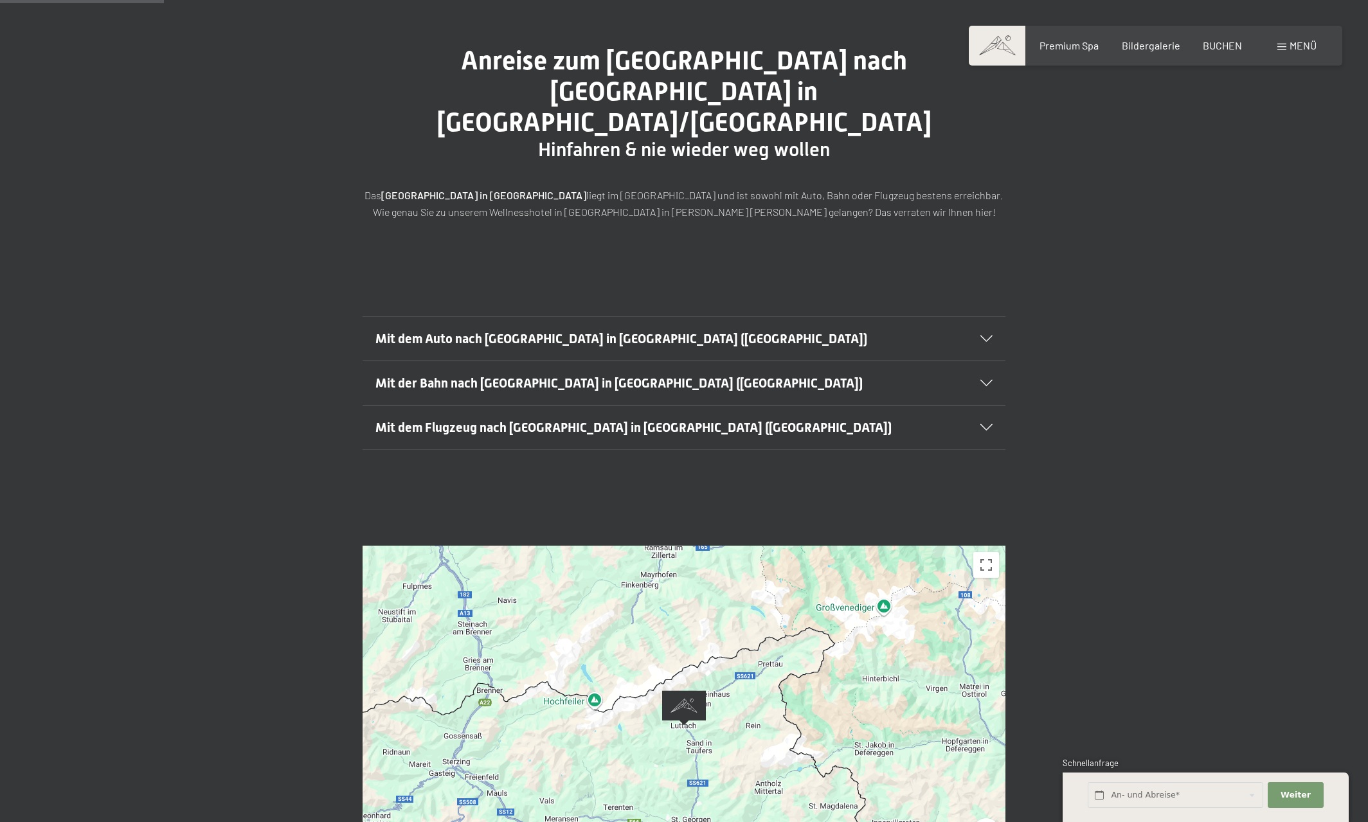
click at [984, 336] on icon at bounding box center [986, 339] width 12 height 6
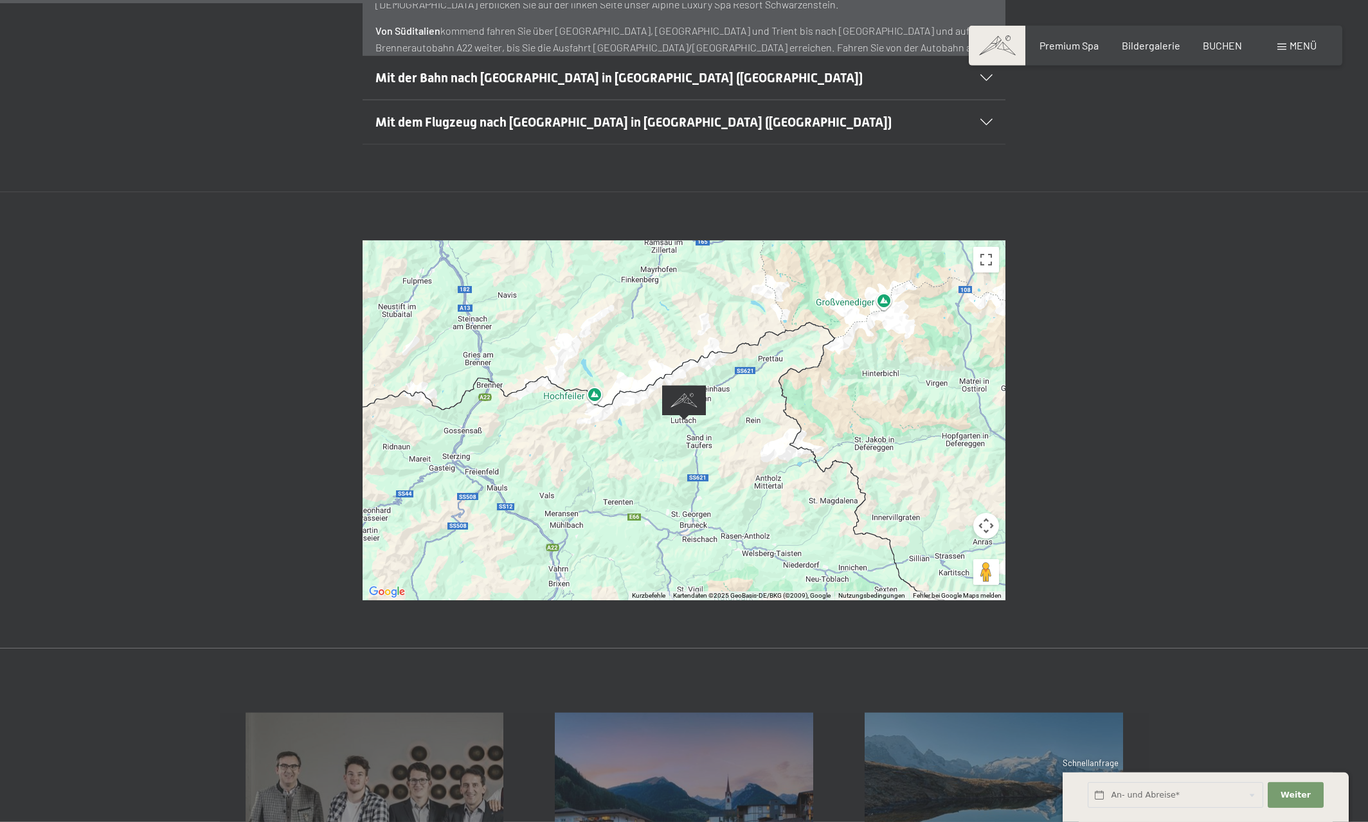
scroll to position [787, 0]
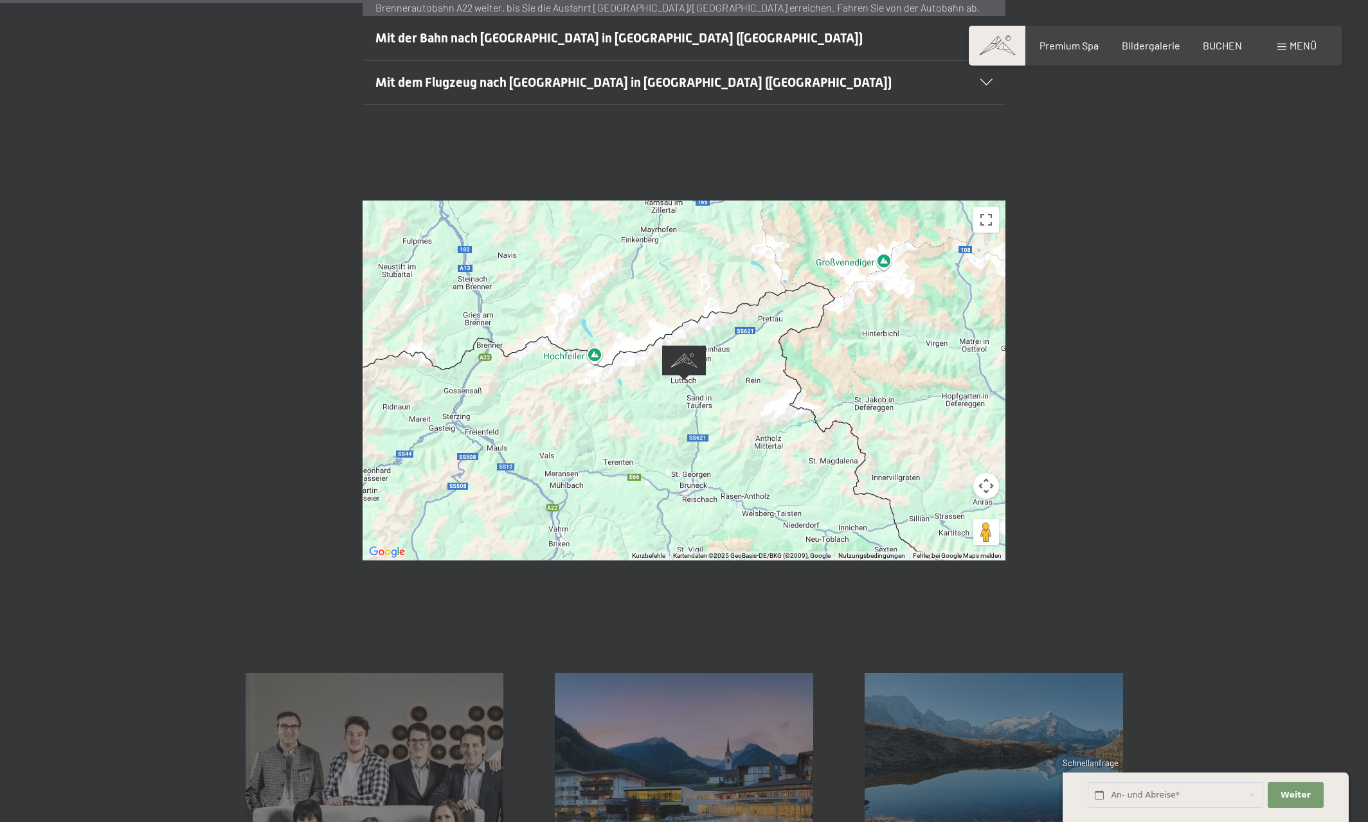
click at [774, 374] on div at bounding box center [684, 381] width 643 height 360
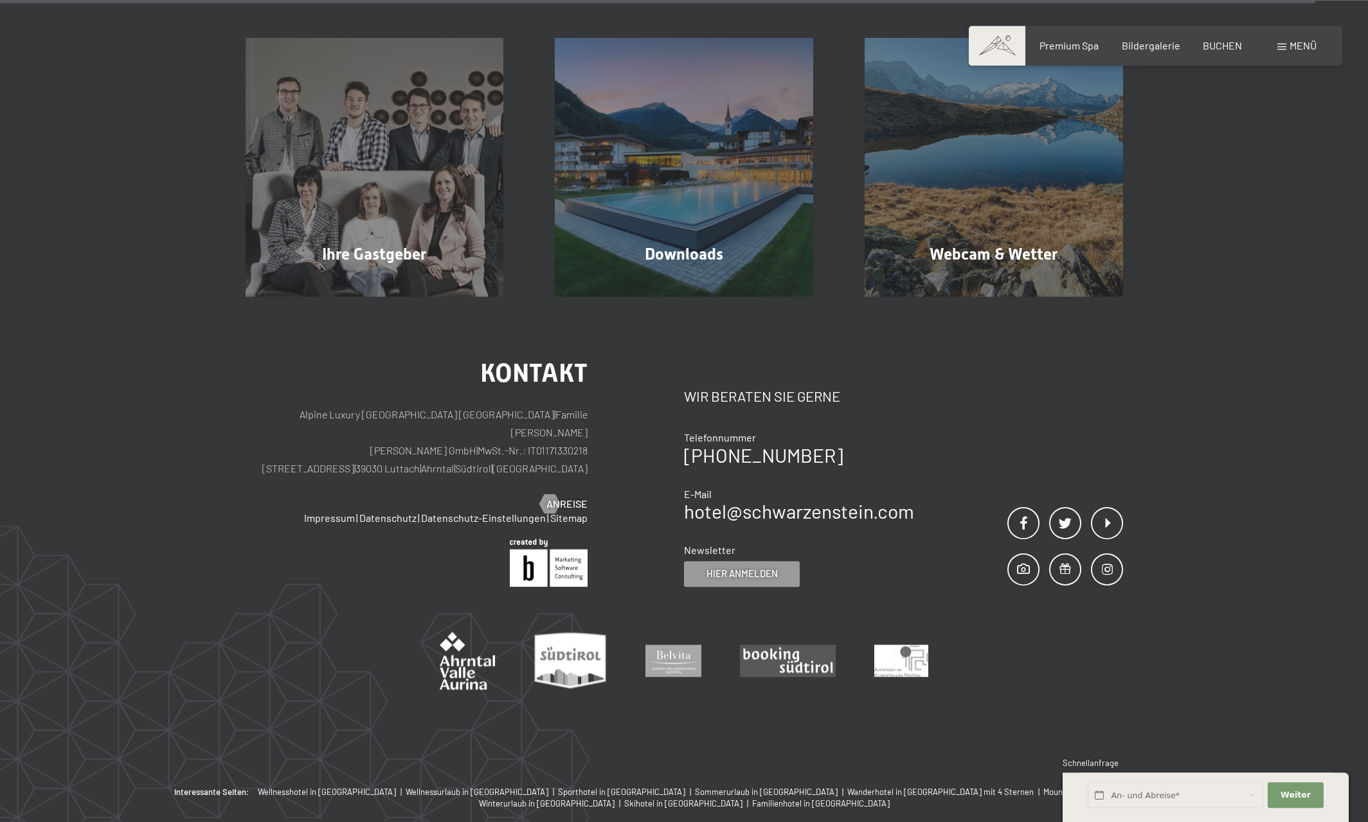
scroll to position [1443, 0]
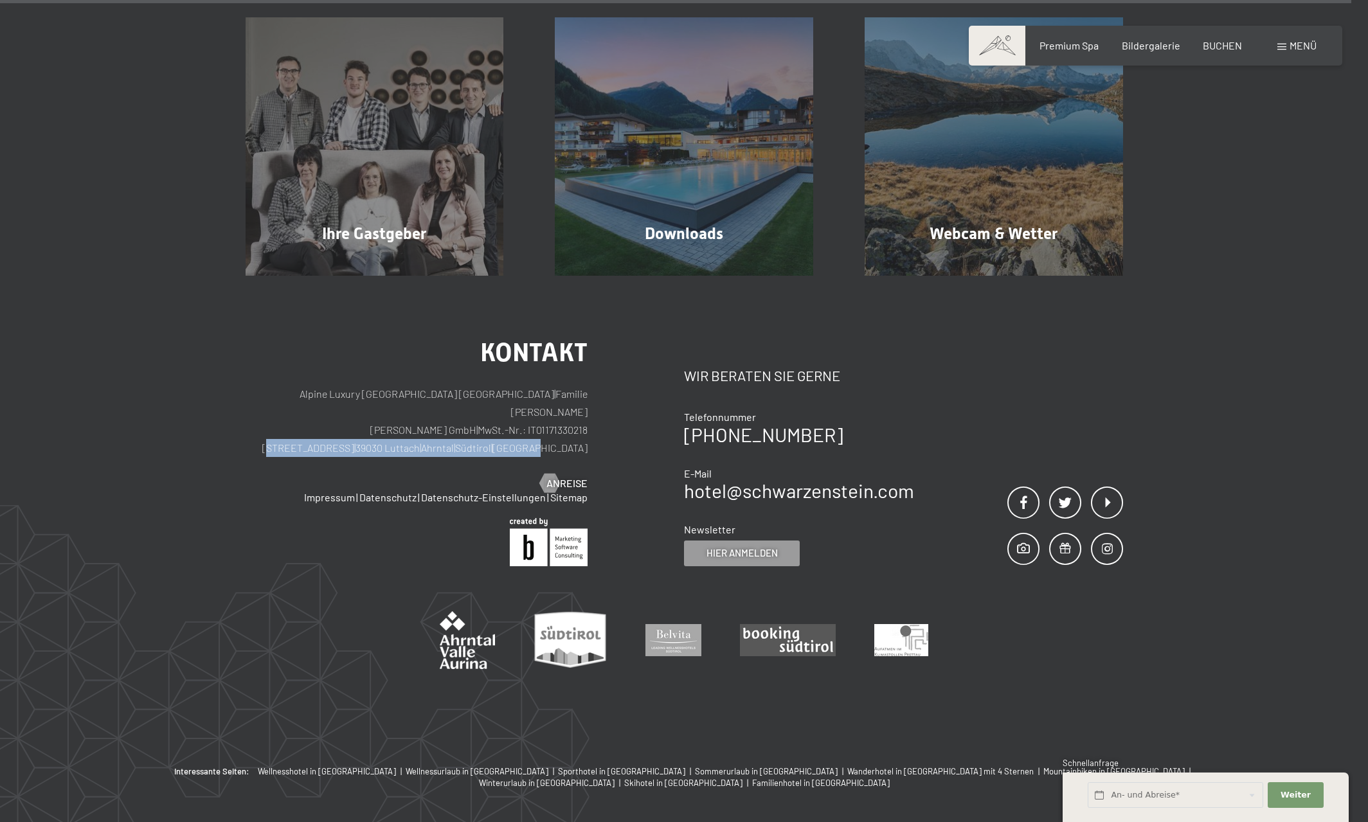
drag, startPoint x: 342, startPoint y: 400, endPoint x: 592, endPoint y: 404, distance: 249.5
click at [592, 404] on div "Kontakt Alpine Luxury SPA Resort SCHWARZENSTEIN | Familie Zimmerhofer Otmar Zim…" at bounding box center [465, 453] width 439 height 226
copy p "Dorfstraße 11 | 39030 Luttach | Ahrntal | Südtirol | Italien"
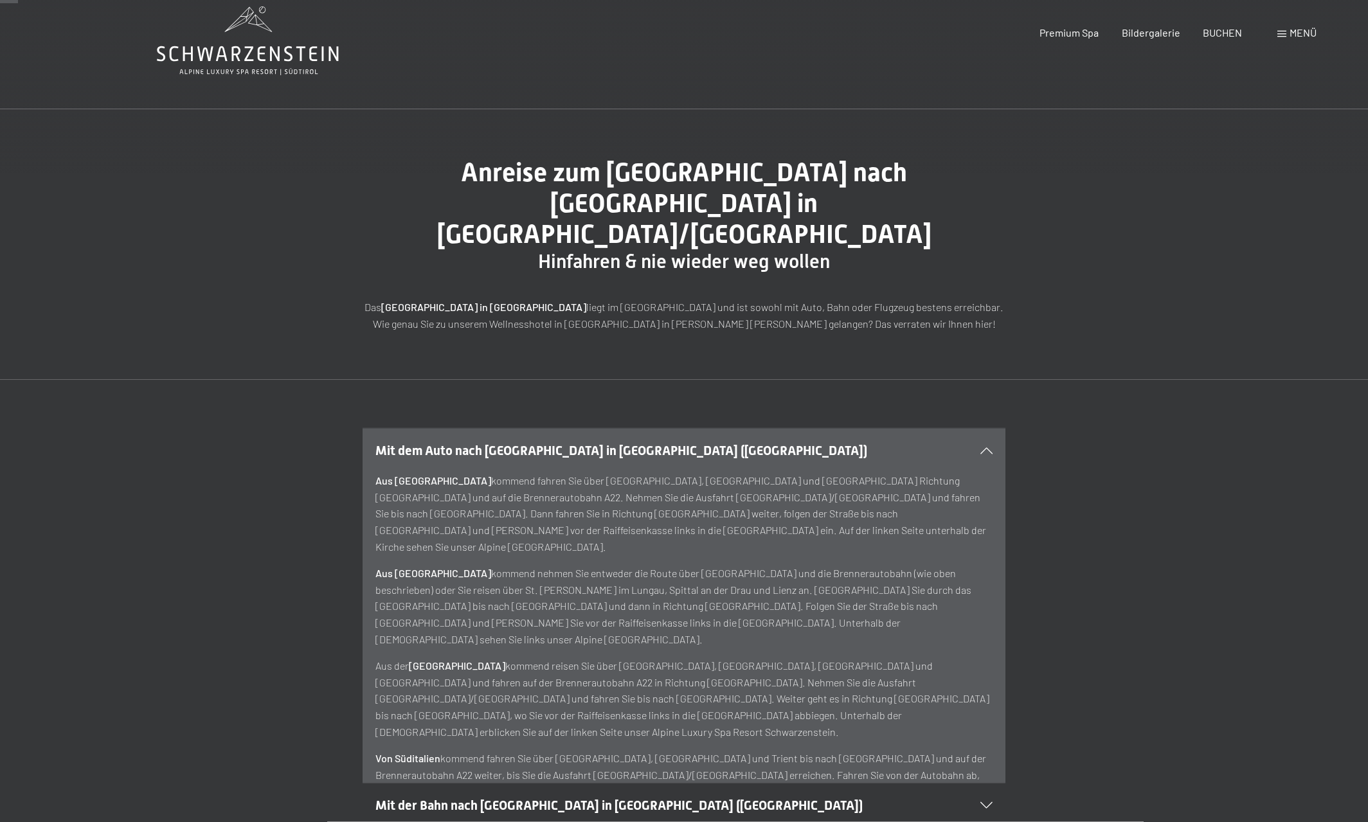
scroll to position [0, 0]
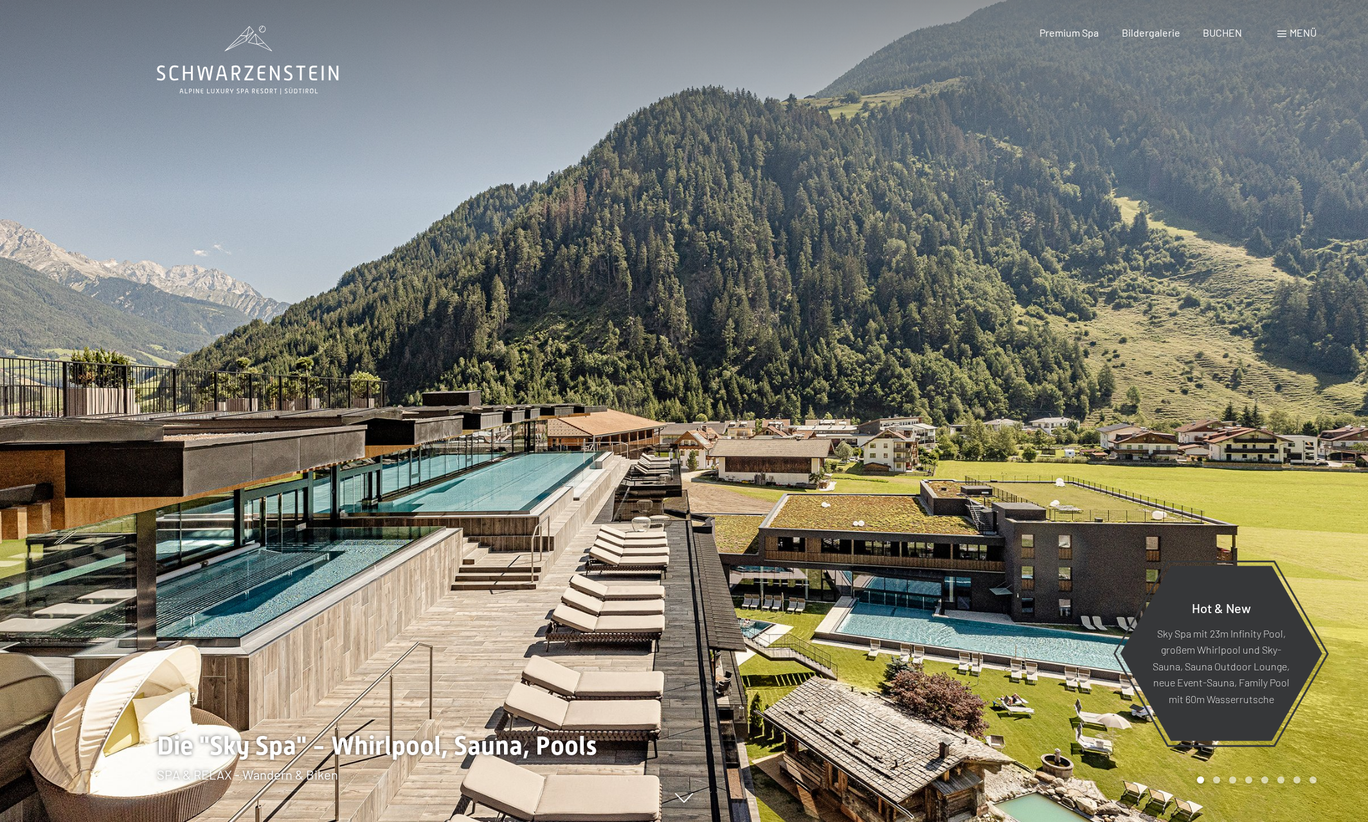
click at [1281, 33] on span at bounding box center [1282, 34] width 9 height 6
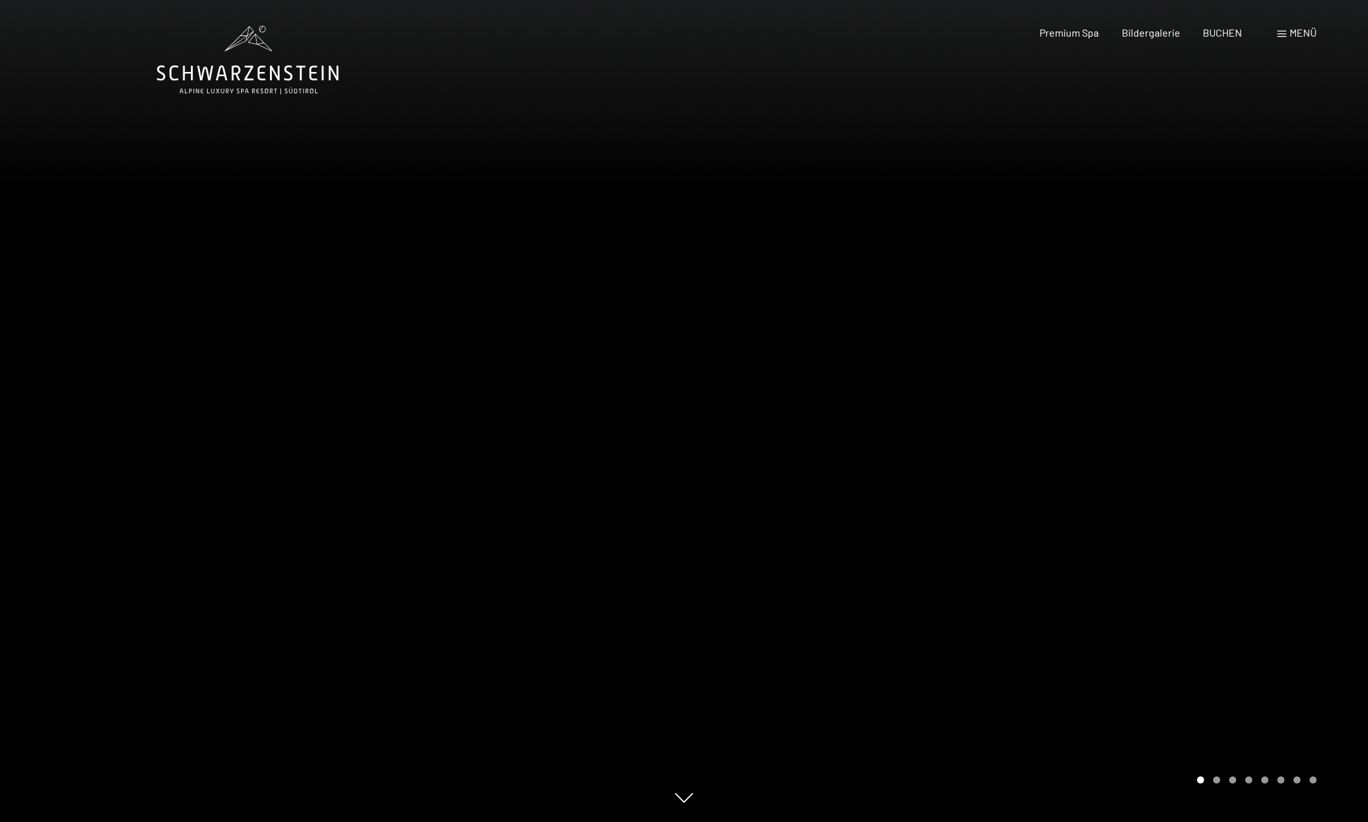
click at [1287, 34] on div "Menü" at bounding box center [1297, 33] width 39 height 14
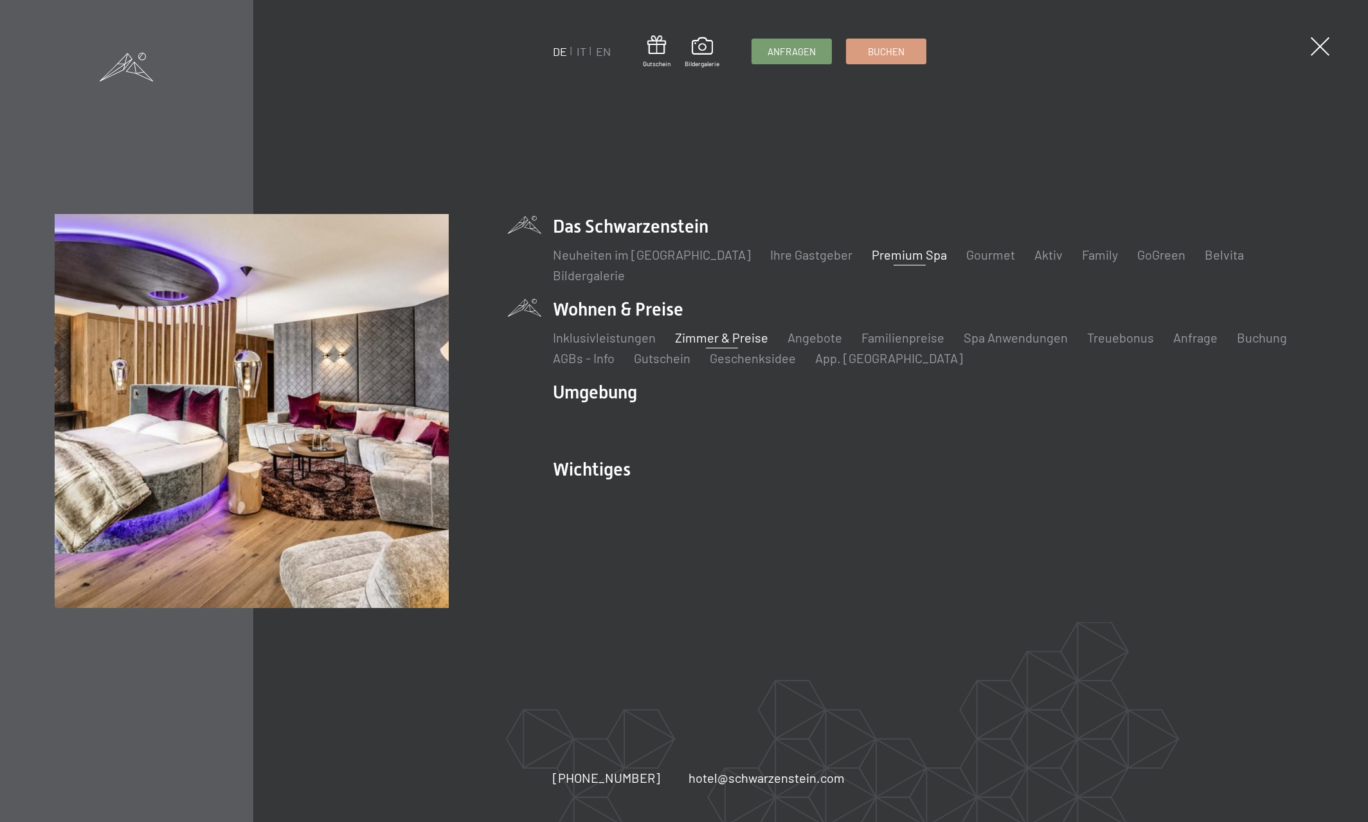
click at [719, 335] on link "Zimmer & Preise" at bounding box center [721, 337] width 93 height 15
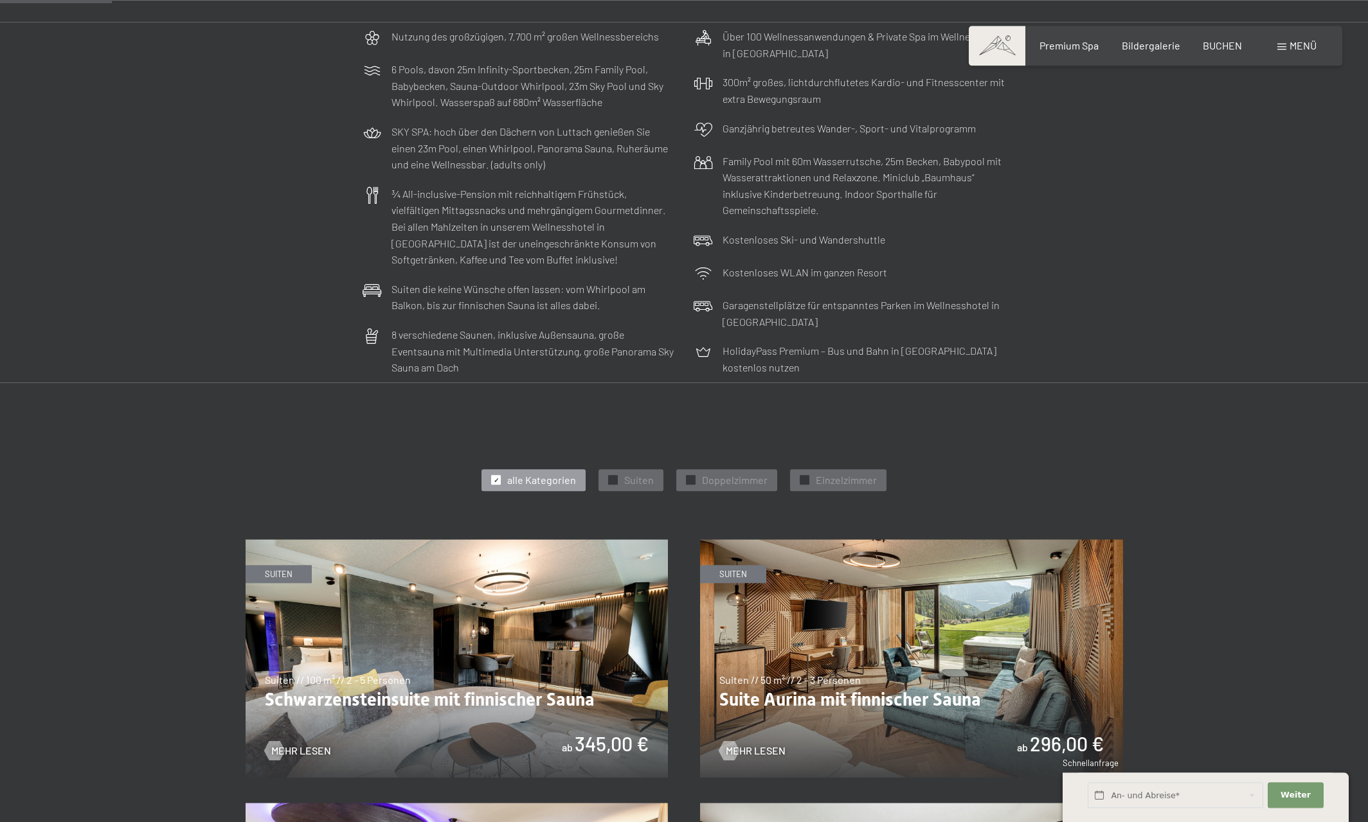
scroll to position [328, 0]
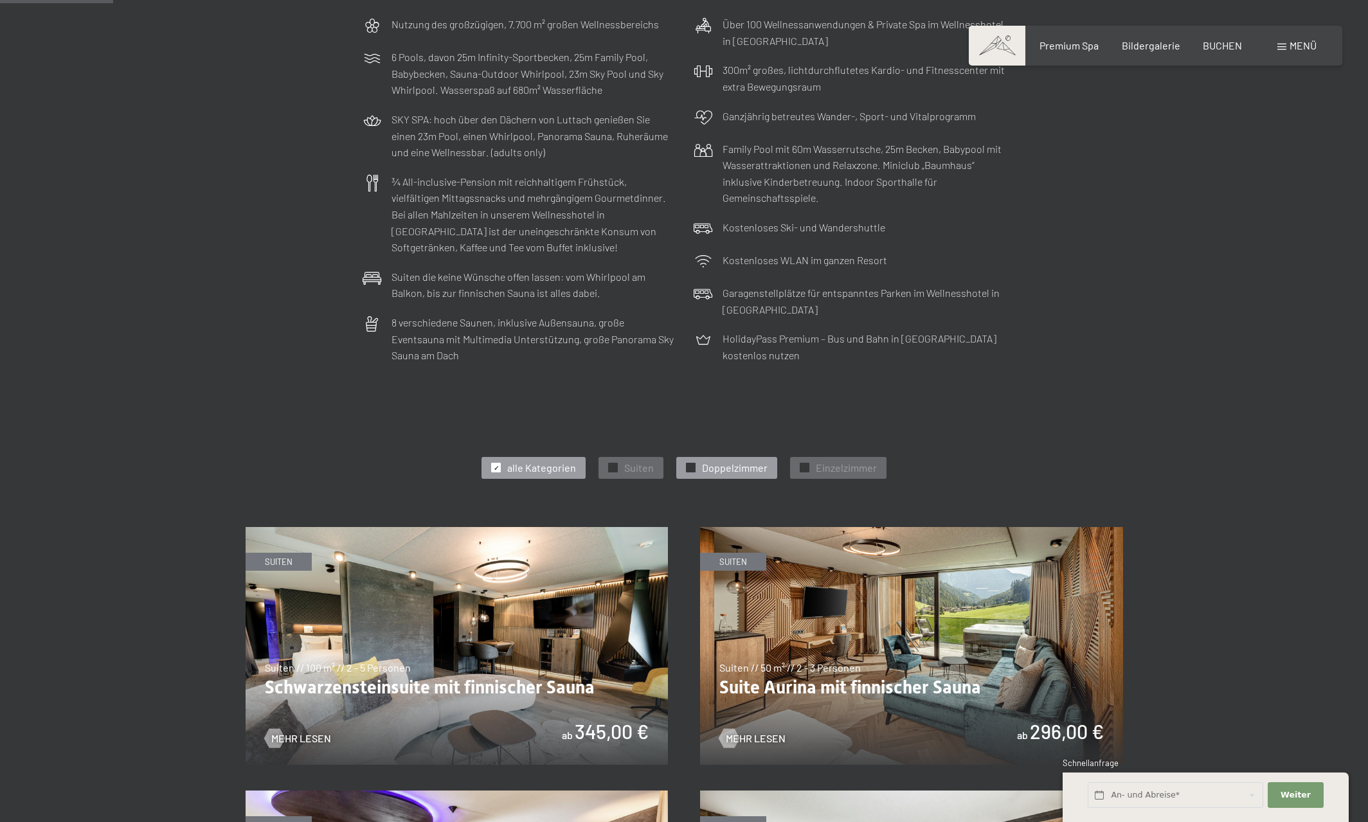
click at [687, 467] on div at bounding box center [691, 468] width 10 height 10
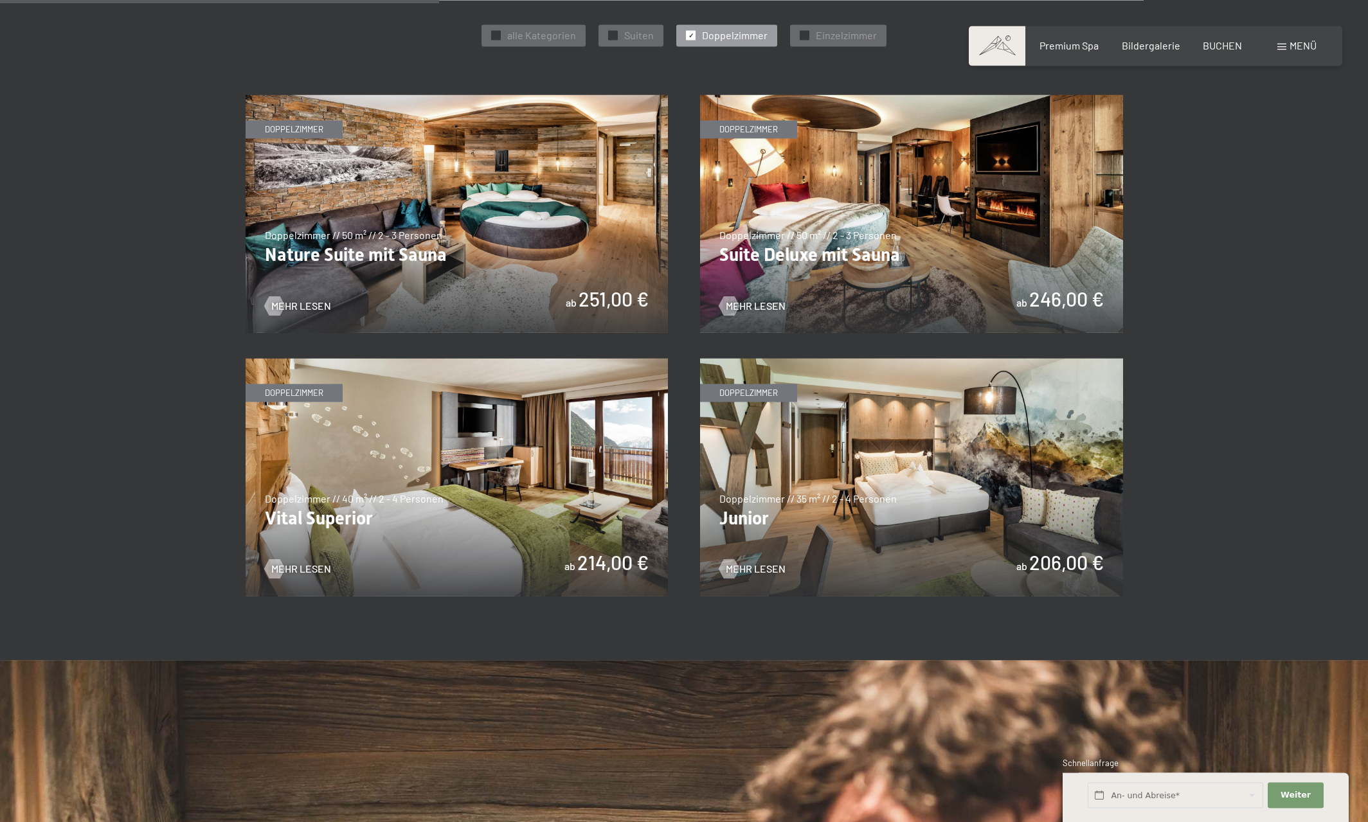
scroll to position [853, 0]
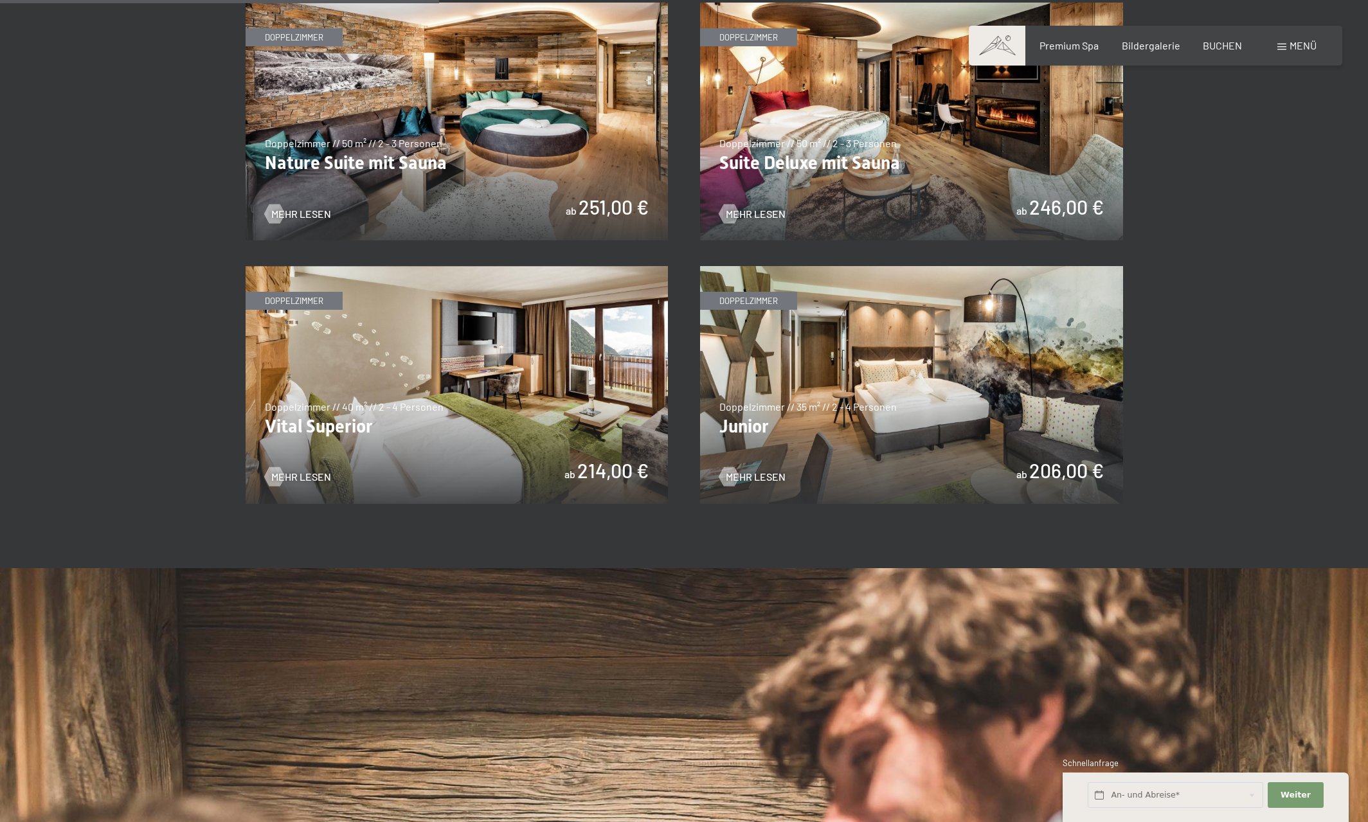
click at [440, 403] on img at bounding box center [457, 385] width 423 height 238
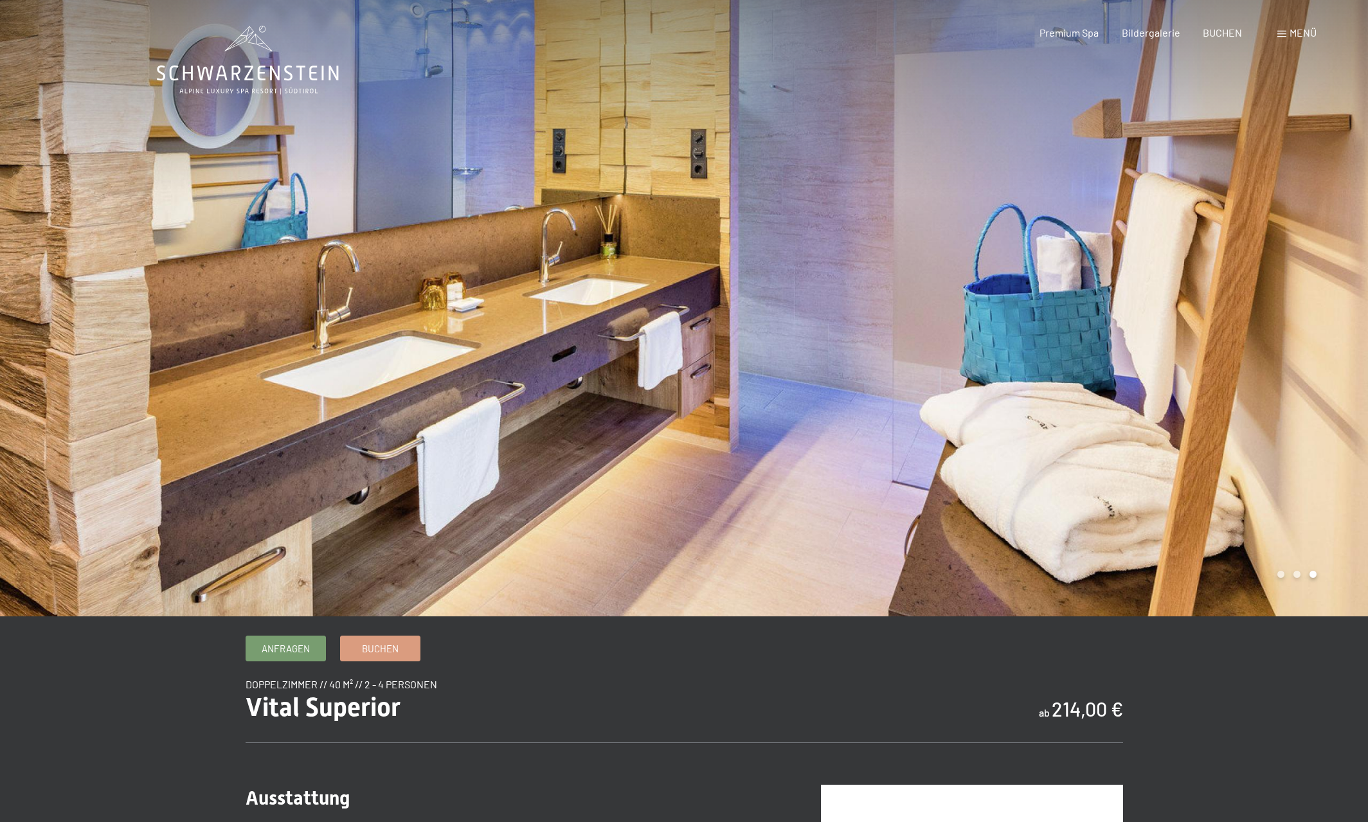
click at [996, 329] on div at bounding box center [1026, 308] width 684 height 617
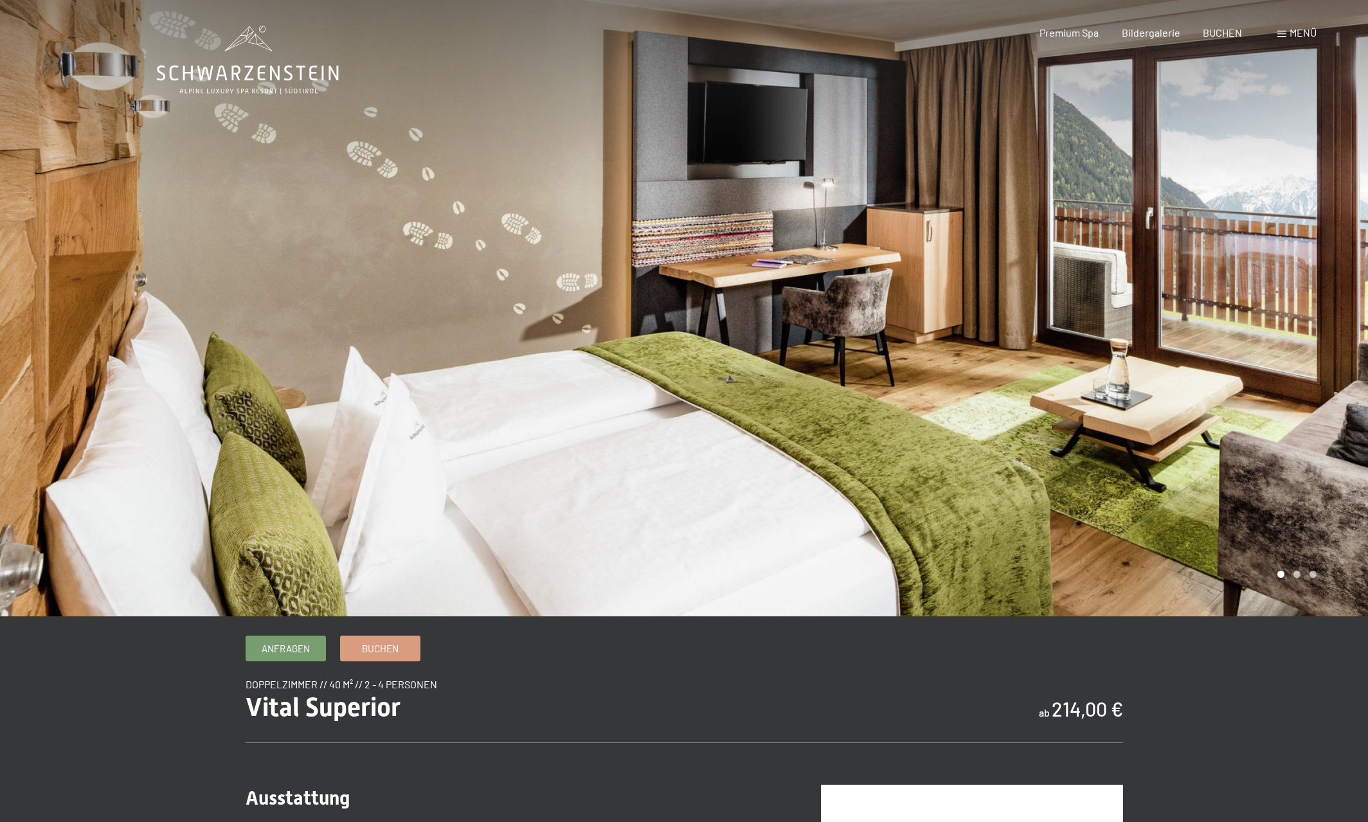
click at [1001, 328] on div at bounding box center [1026, 308] width 684 height 617
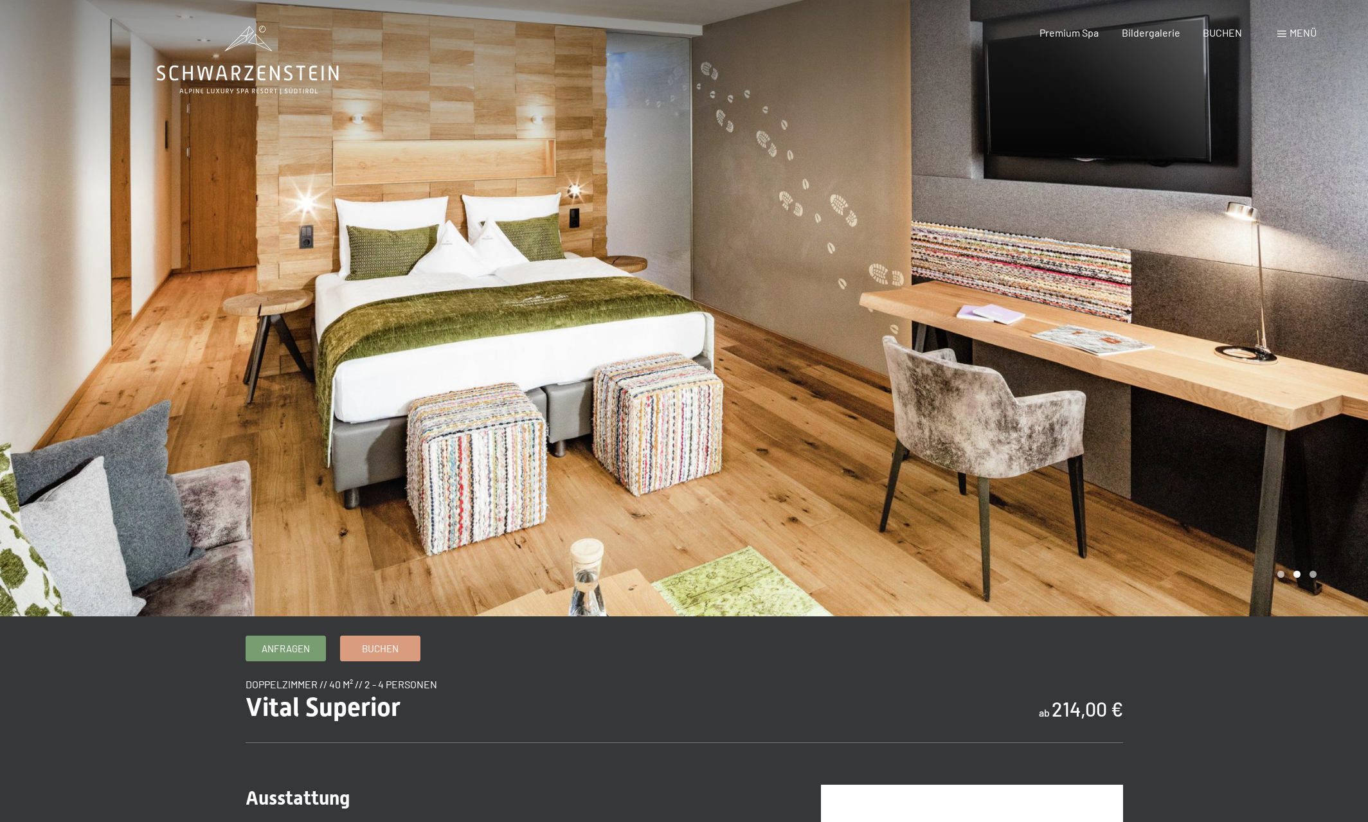
click at [1001, 328] on div at bounding box center [1026, 308] width 684 height 617
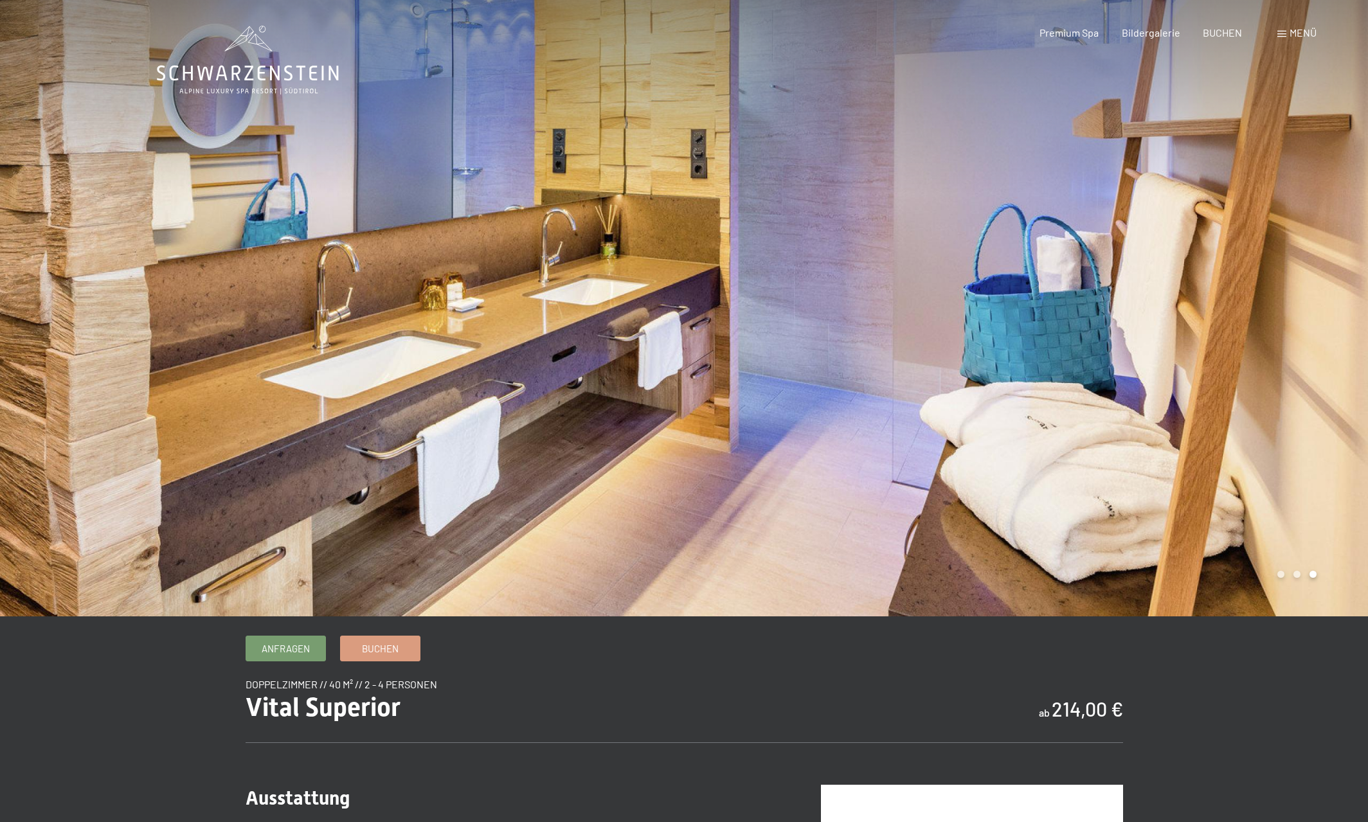
click at [1001, 328] on div at bounding box center [1026, 308] width 684 height 617
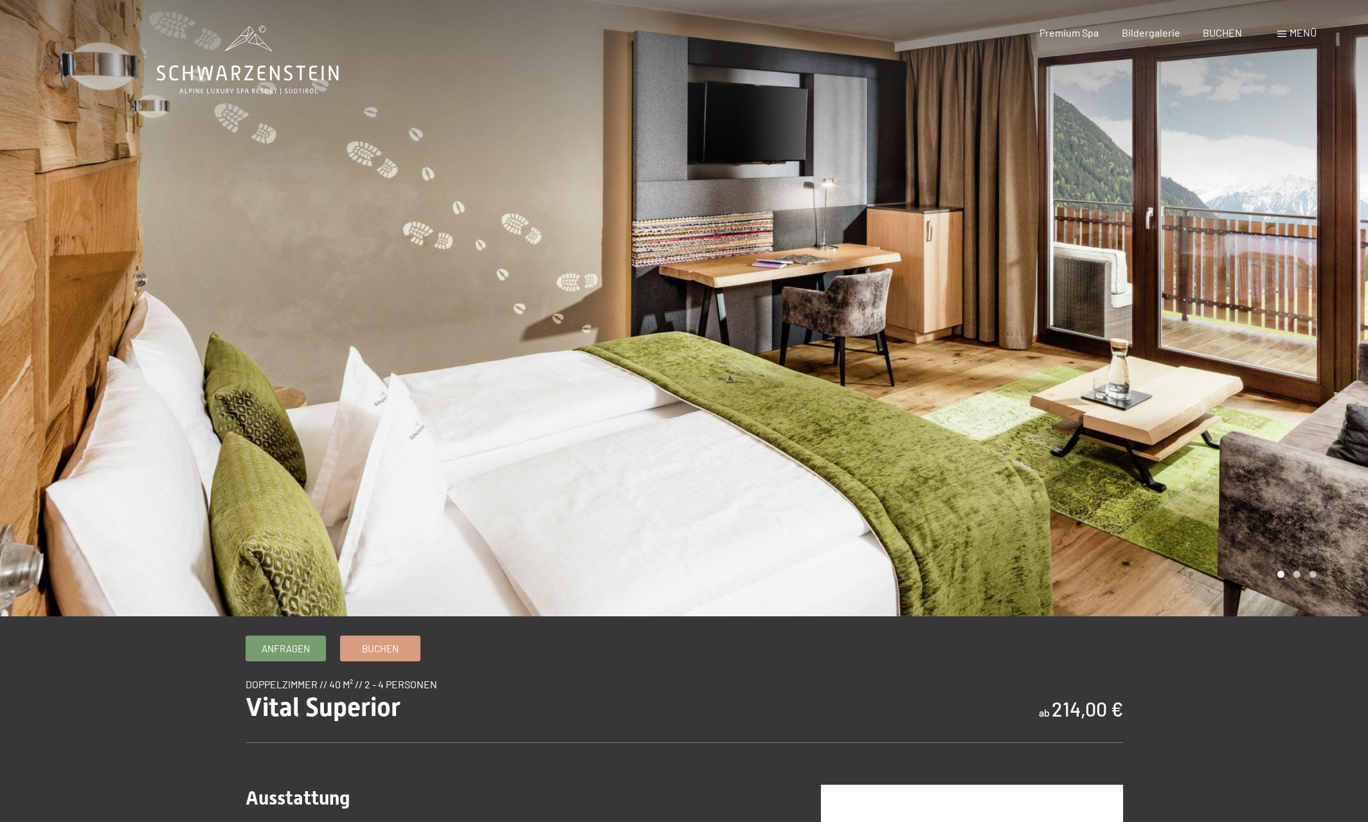
click at [1001, 328] on div at bounding box center [1026, 308] width 684 height 617
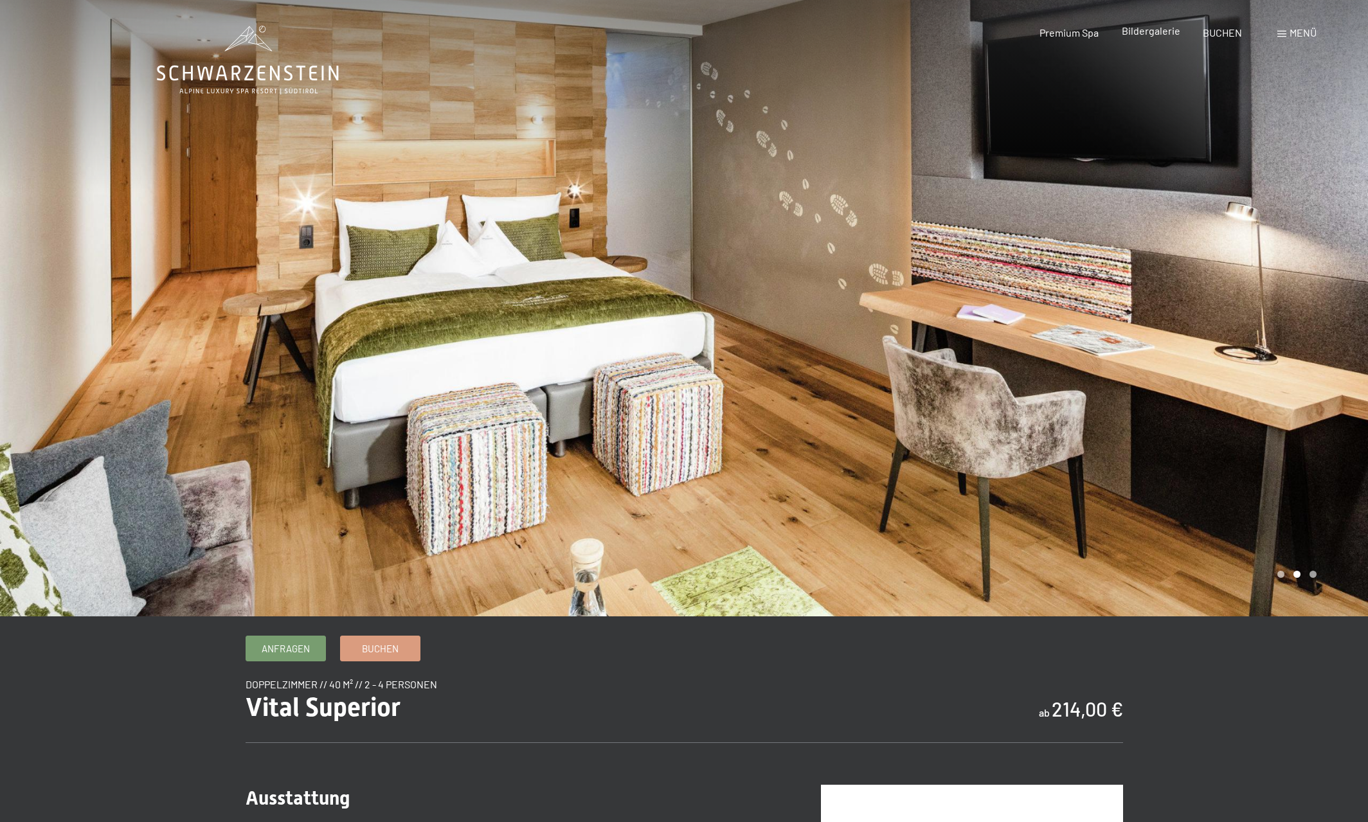
click at [1152, 33] on span "Bildergalerie" at bounding box center [1151, 30] width 59 height 12
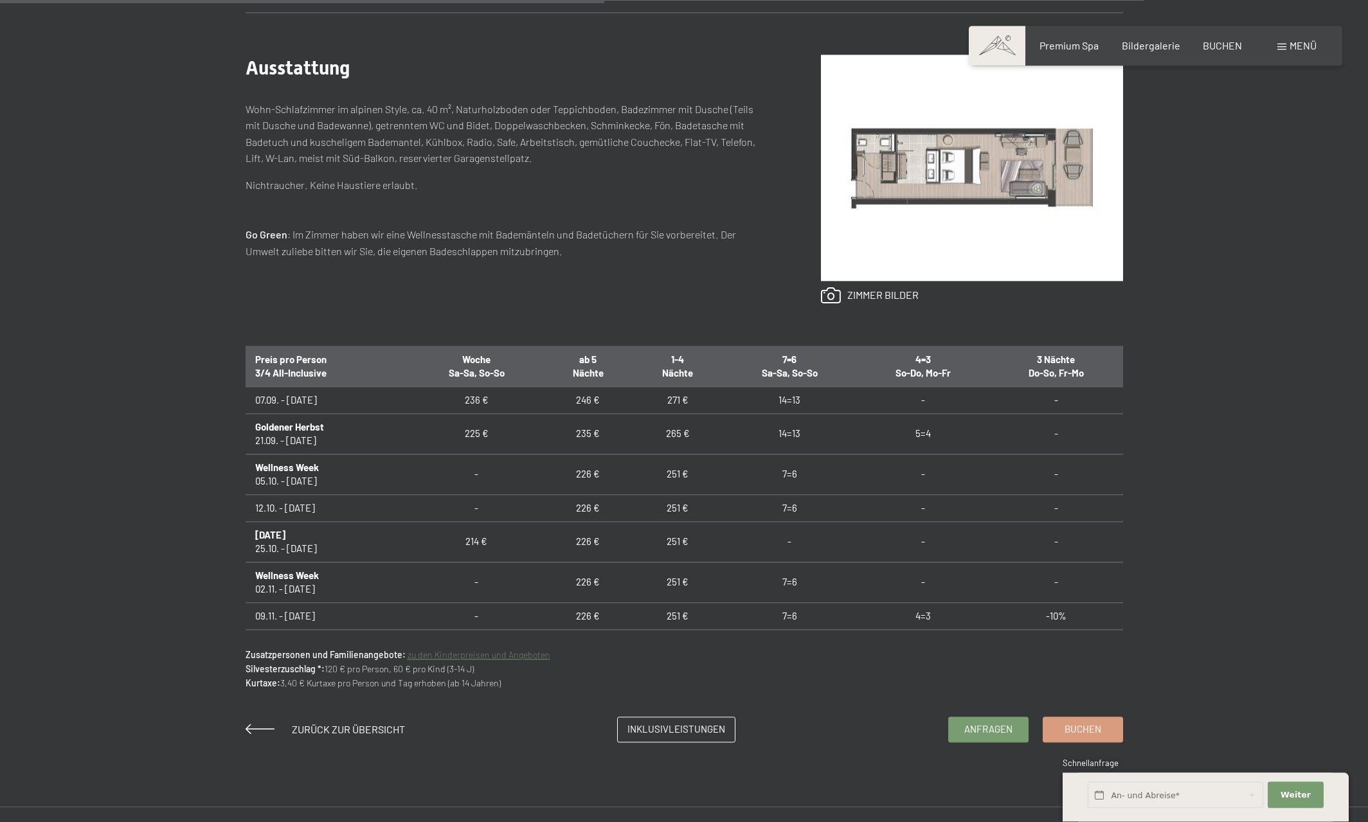
scroll to position [721, 0]
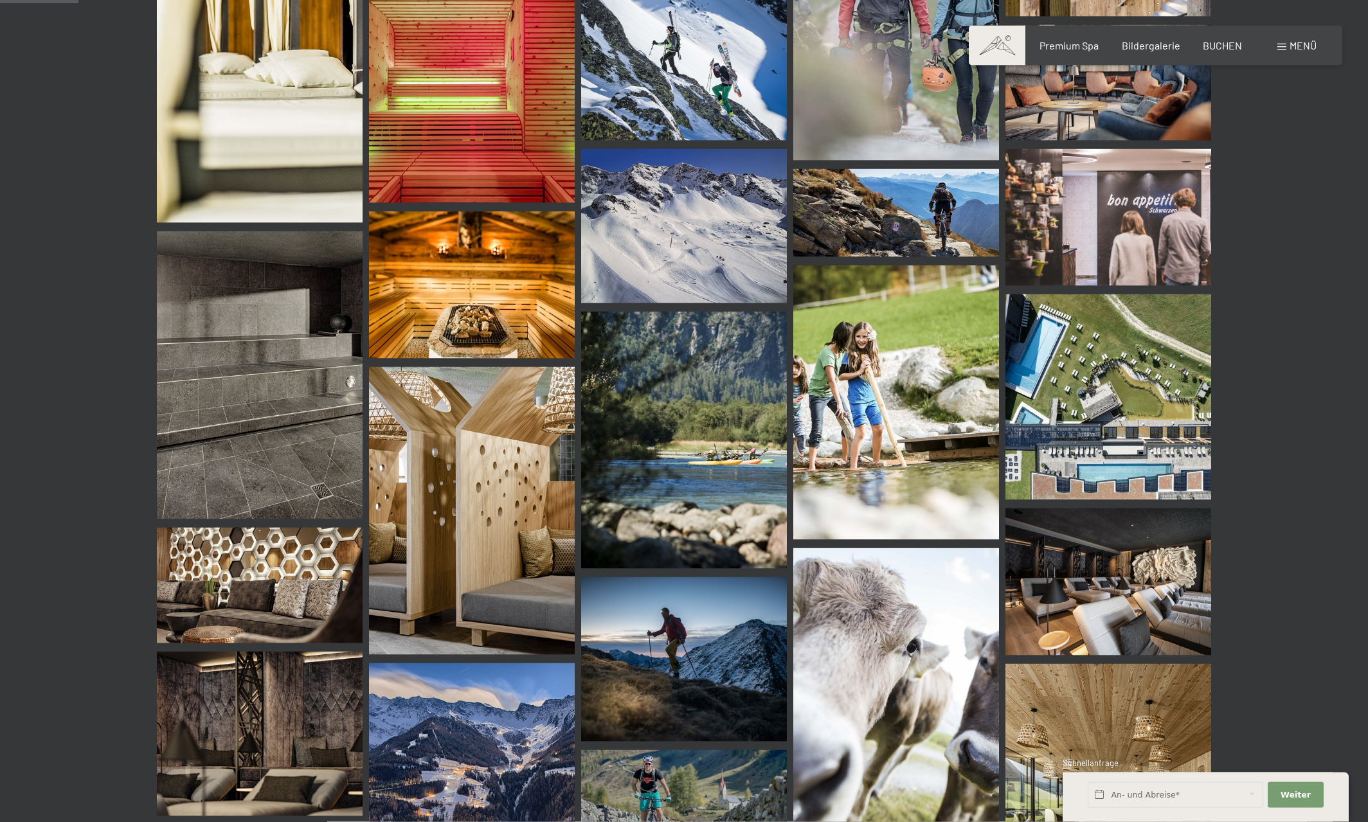
scroll to position [393, 0]
